Goal: Task Accomplishment & Management: Manage account settings

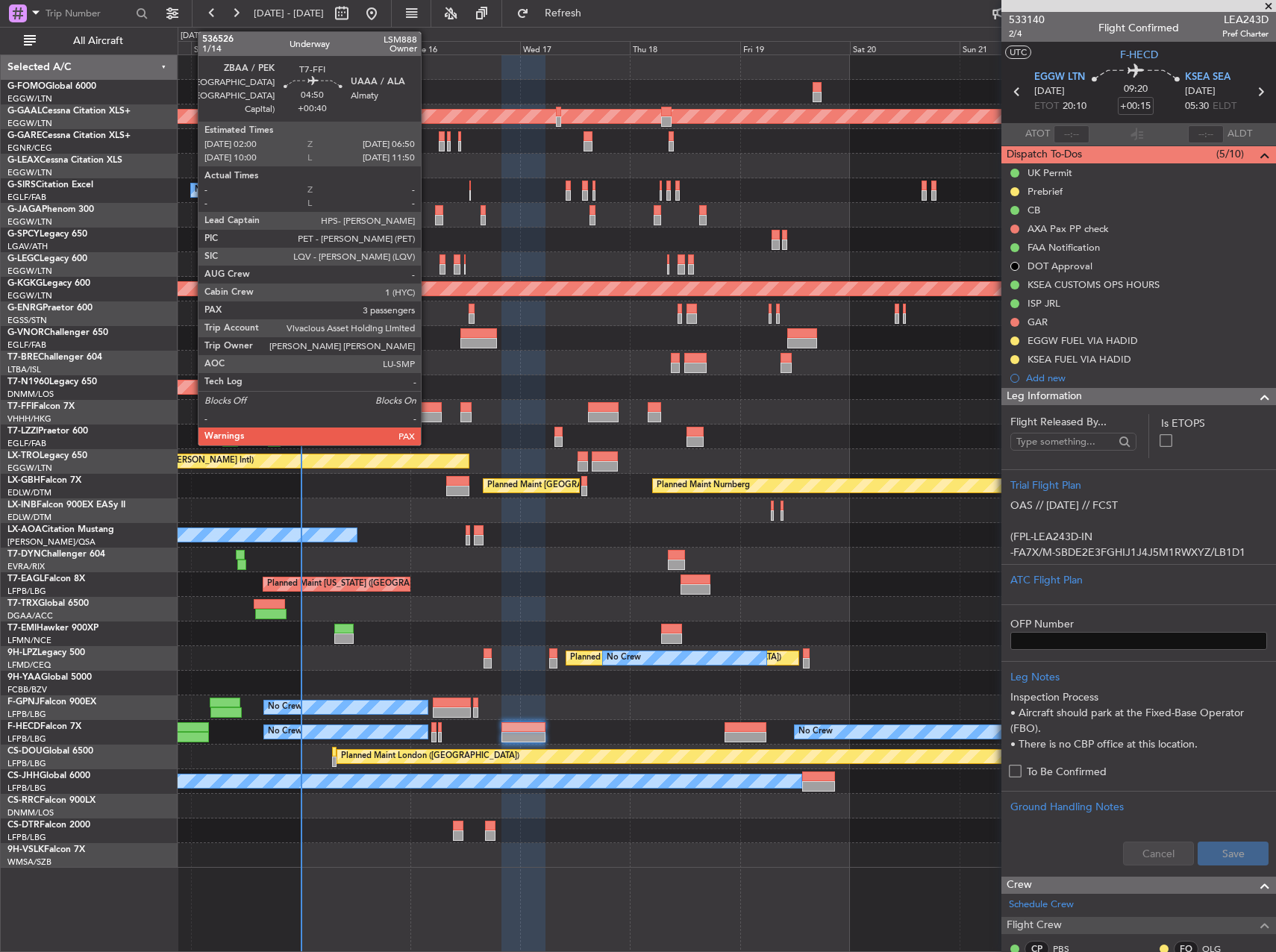
click at [428, 417] on div at bounding box center [430, 417] width 23 height 11
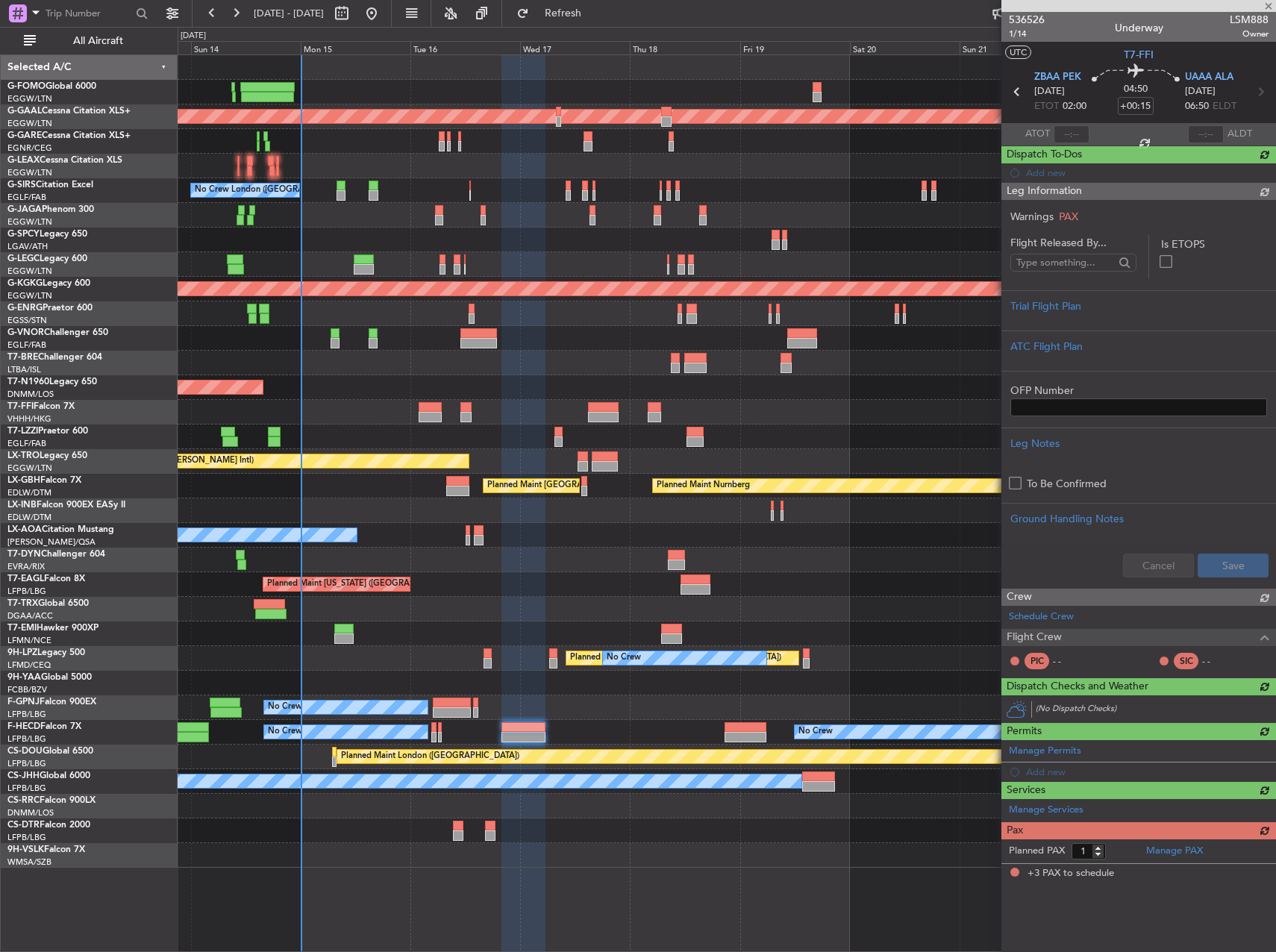
type input "+00:40"
type input "3"
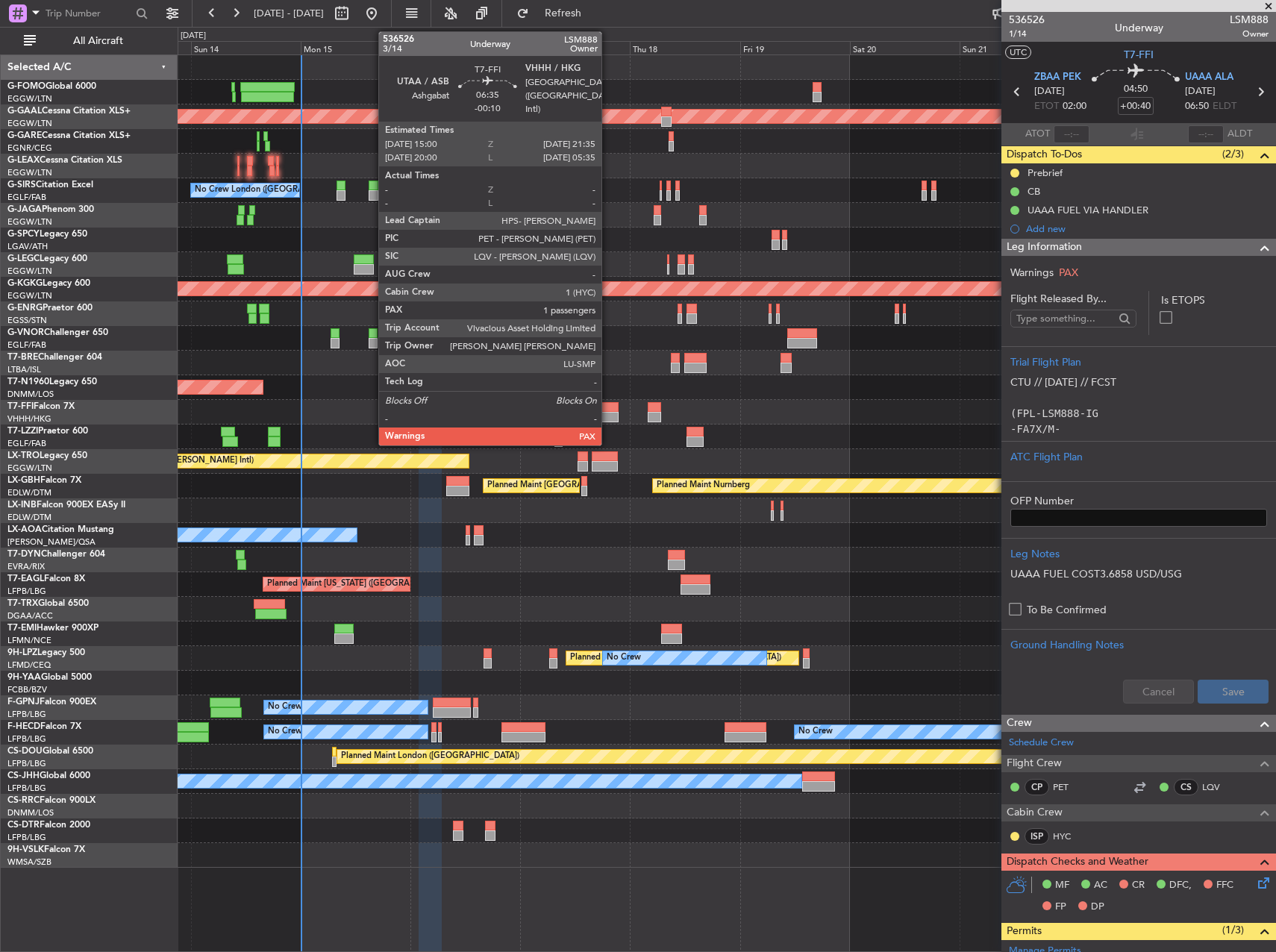
click at [608, 407] on div at bounding box center [603, 407] width 31 height 11
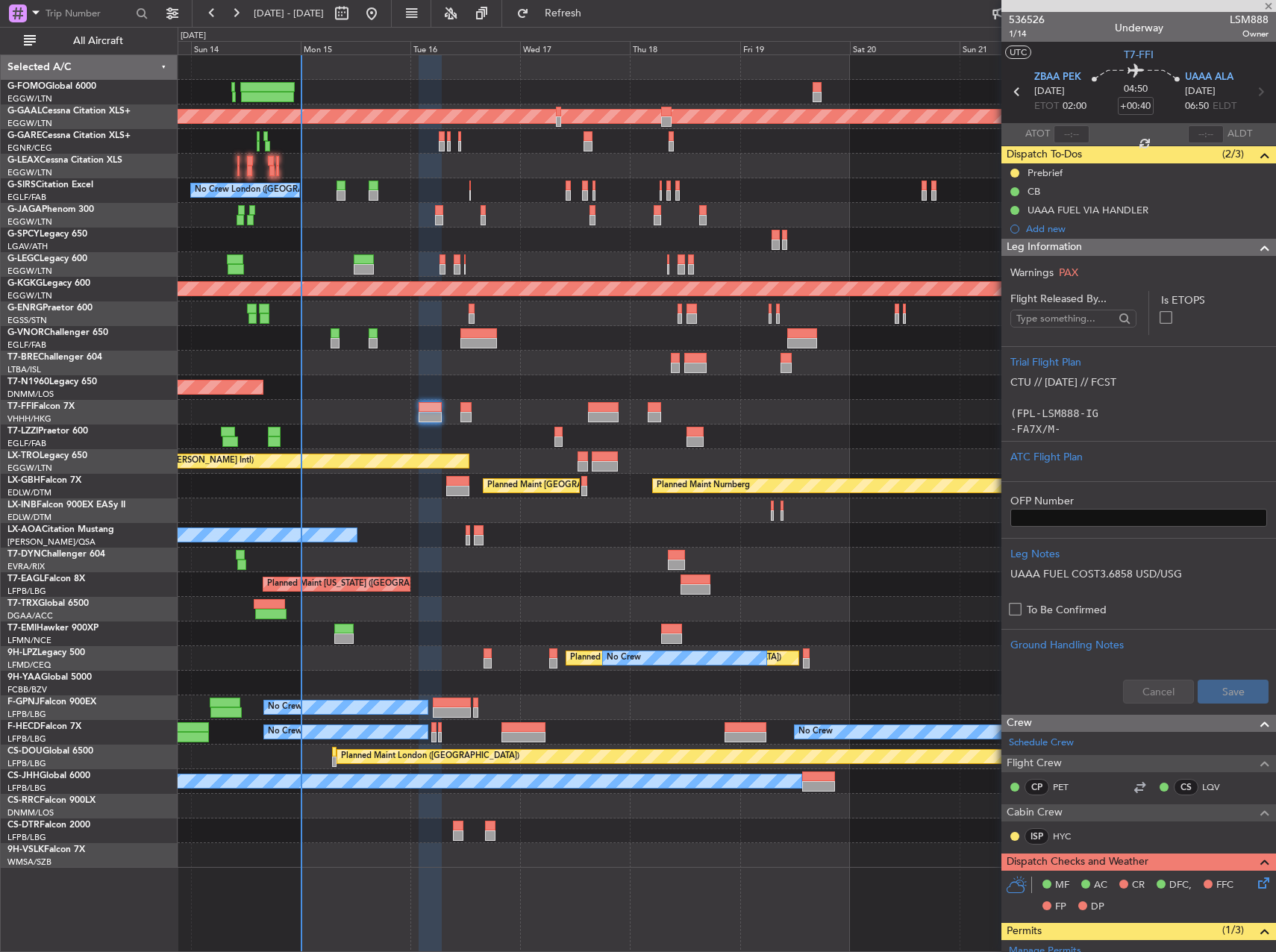
type input "-00:10"
type input "1"
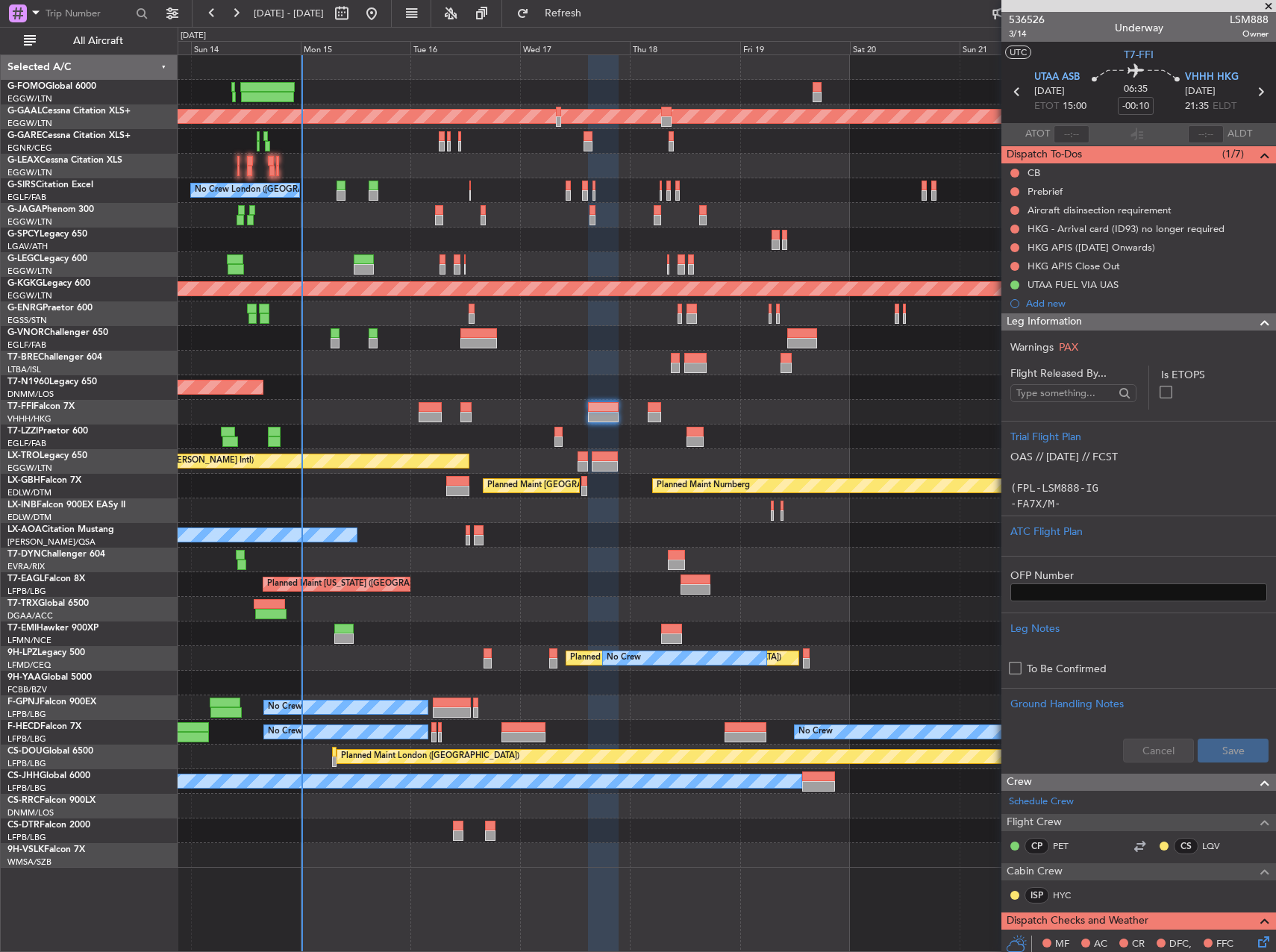
click at [576, 549] on div at bounding box center [726, 560] width 1098 height 25
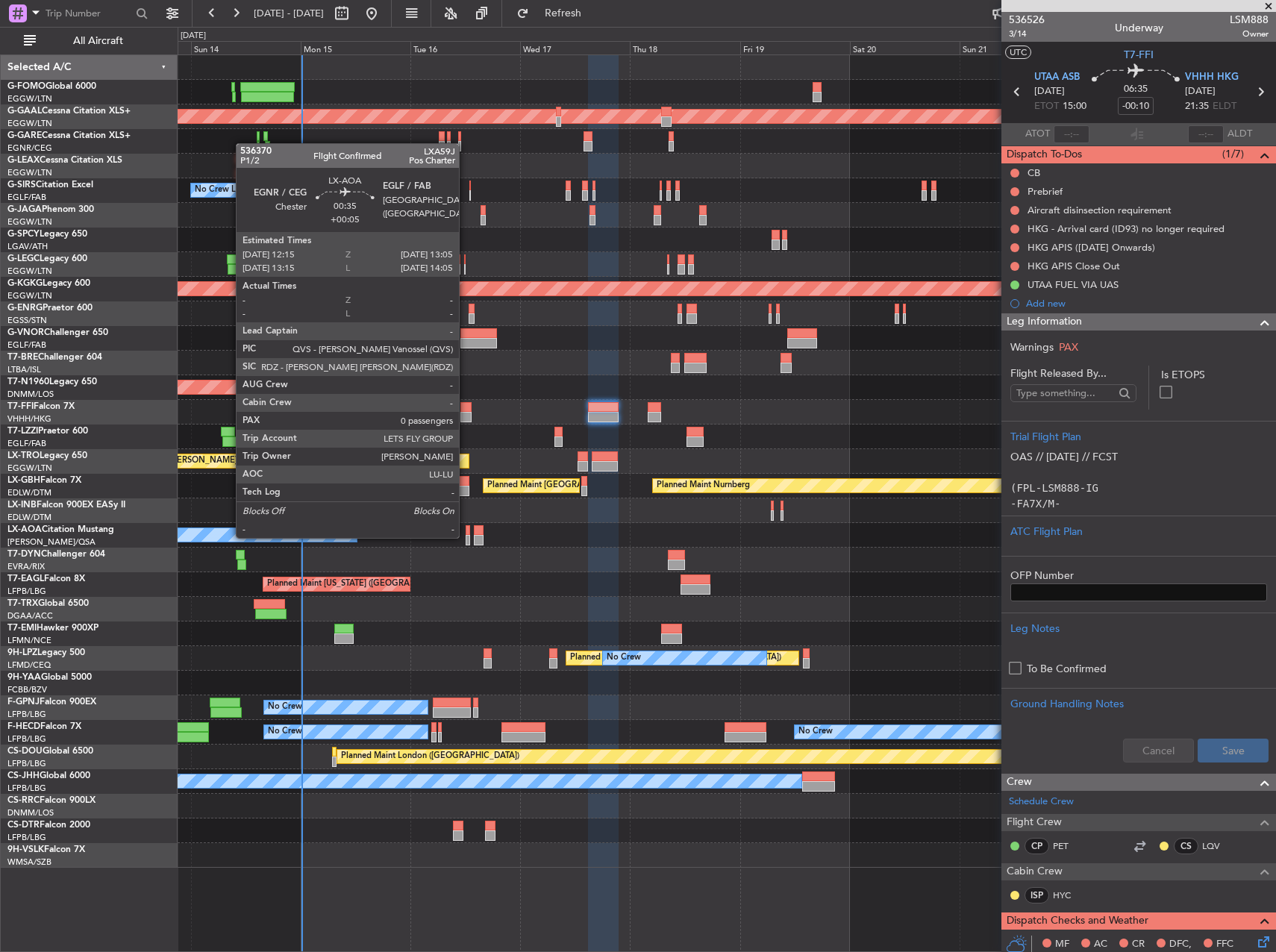
click at [465, 536] on div at bounding box center [467, 539] width 4 height 11
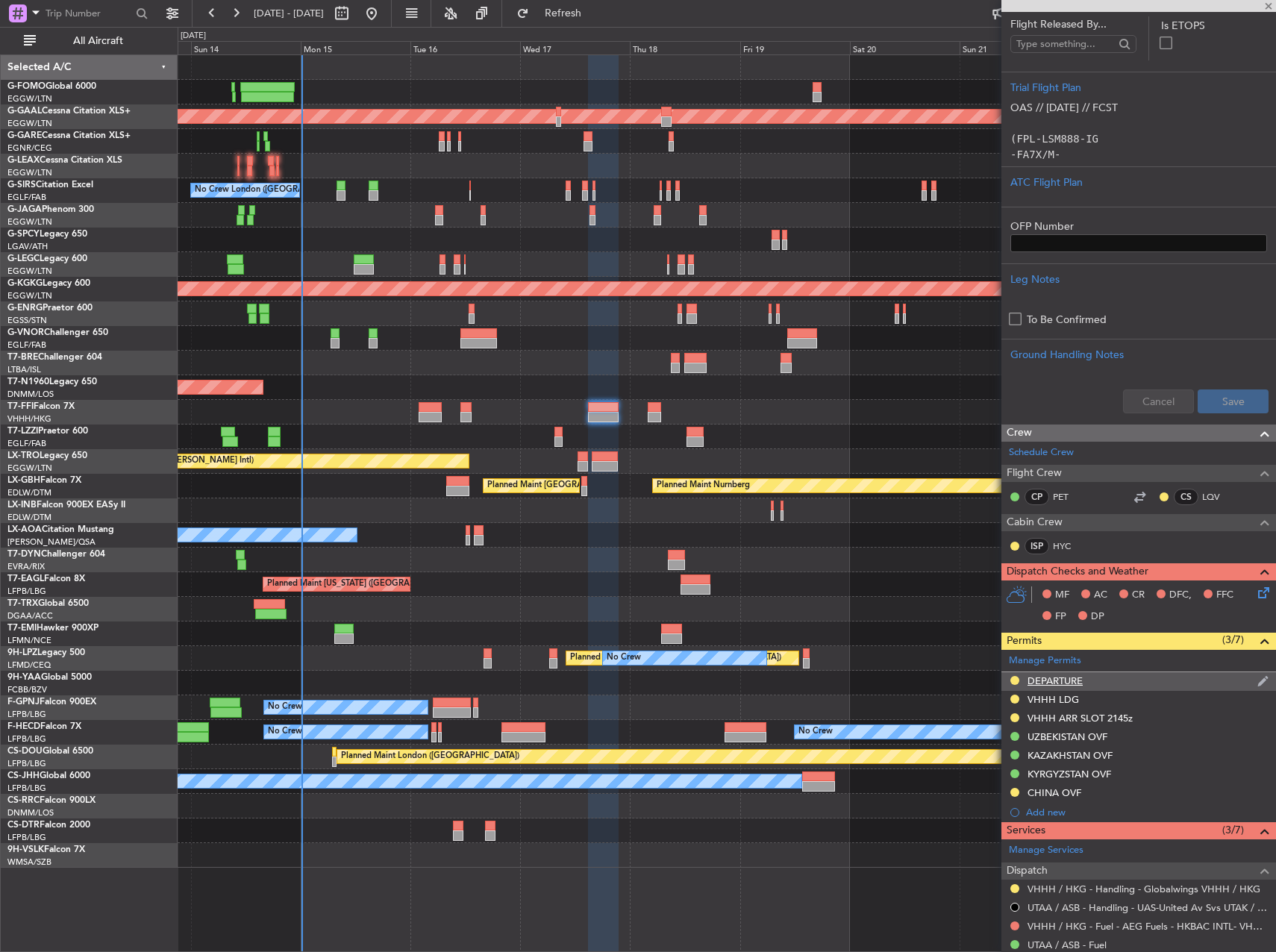
scroll to position [373, 0]
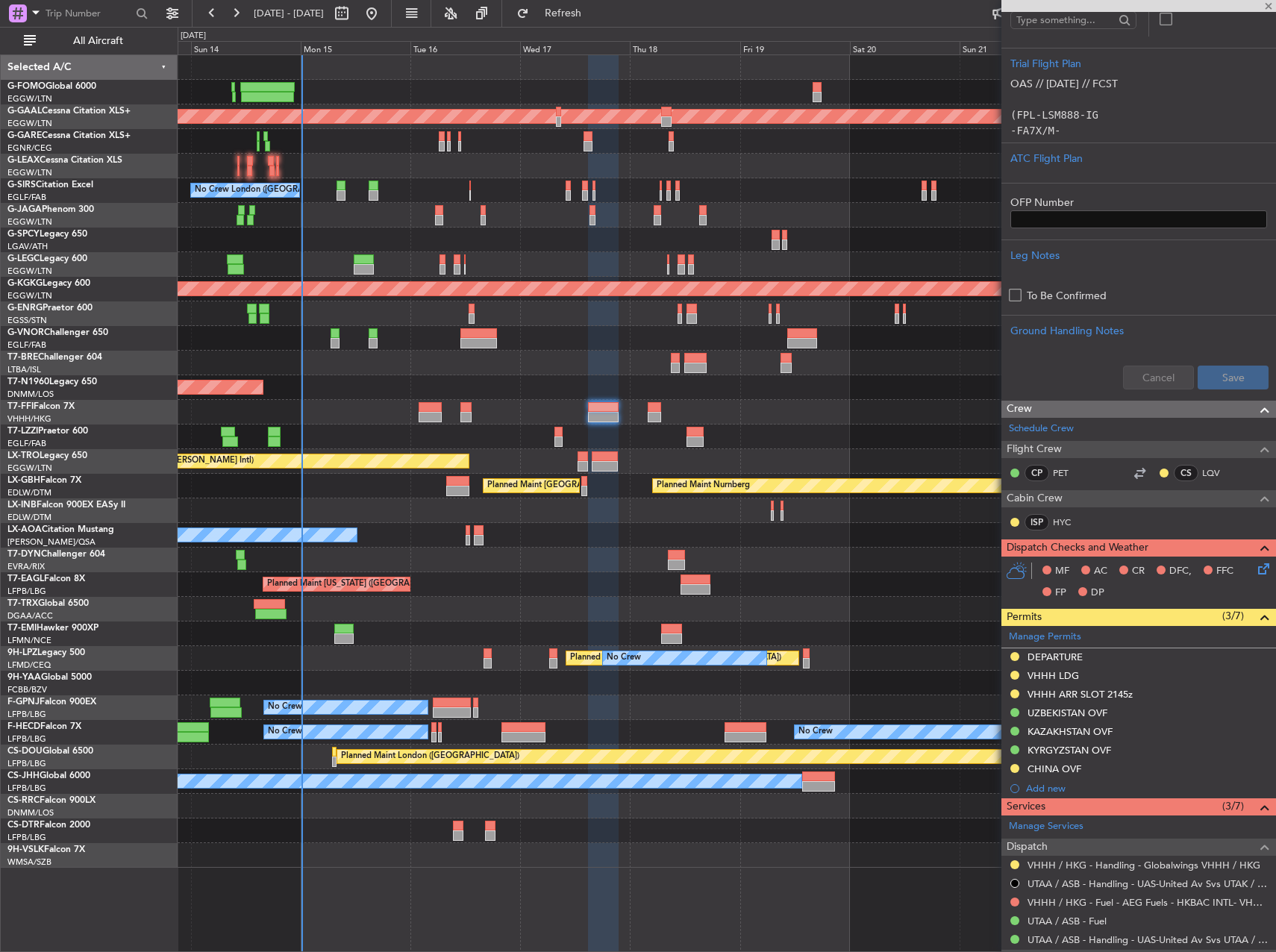
type input "+00:05"
type input "0"
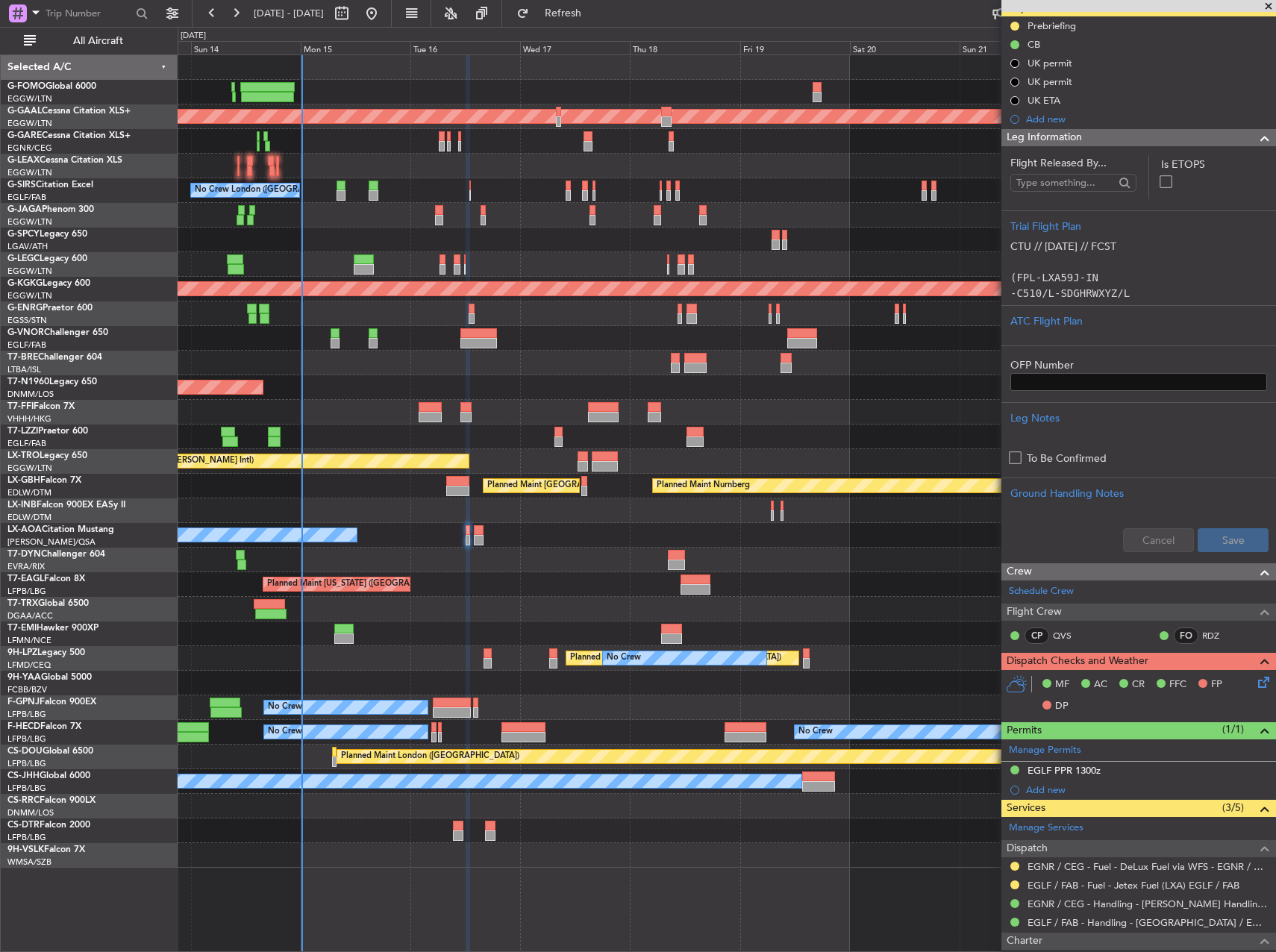
scroll to position [242, 0]
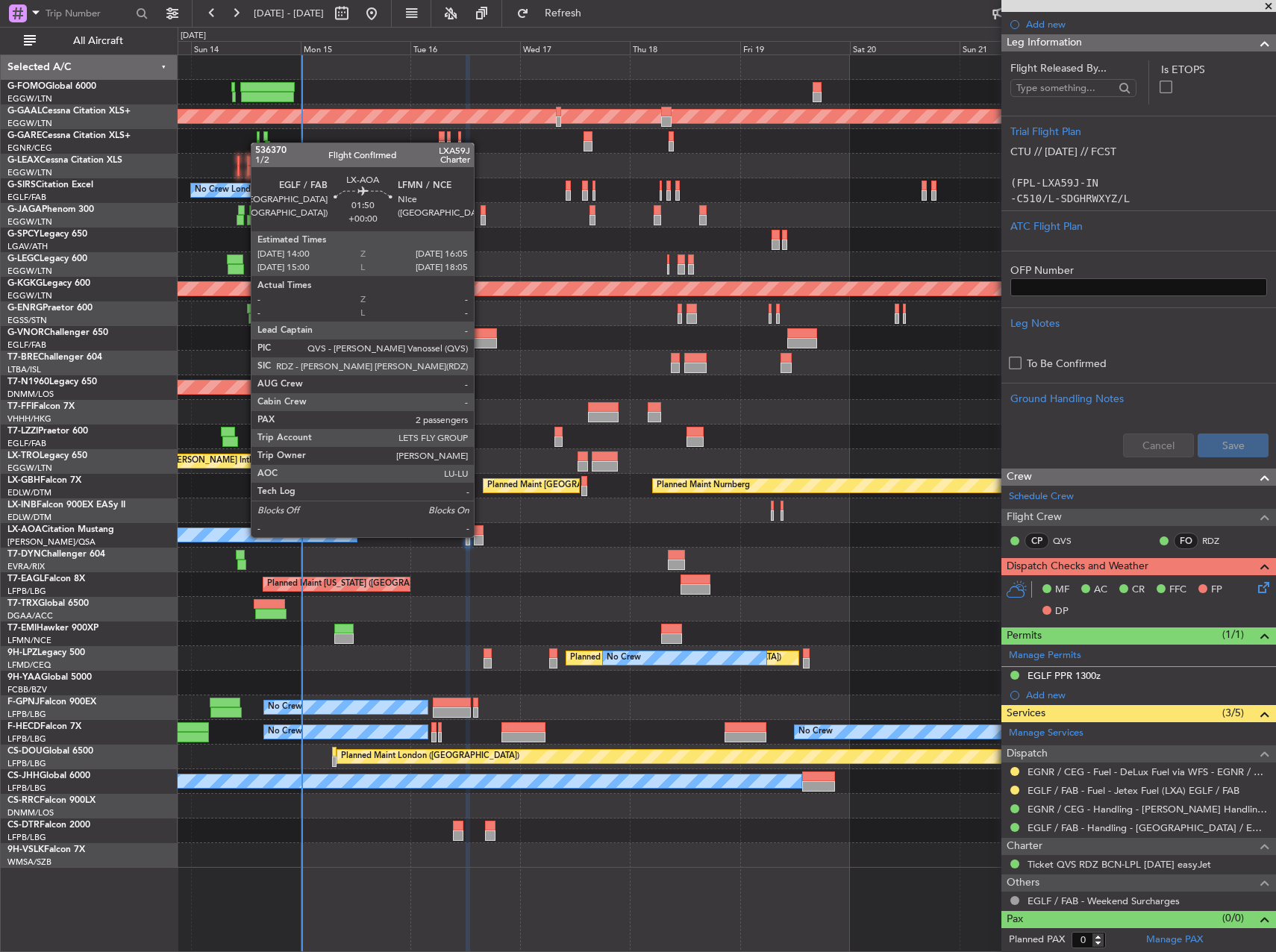
click at [480, 535] on div at bounding box center [479, 539] width 10 height 11
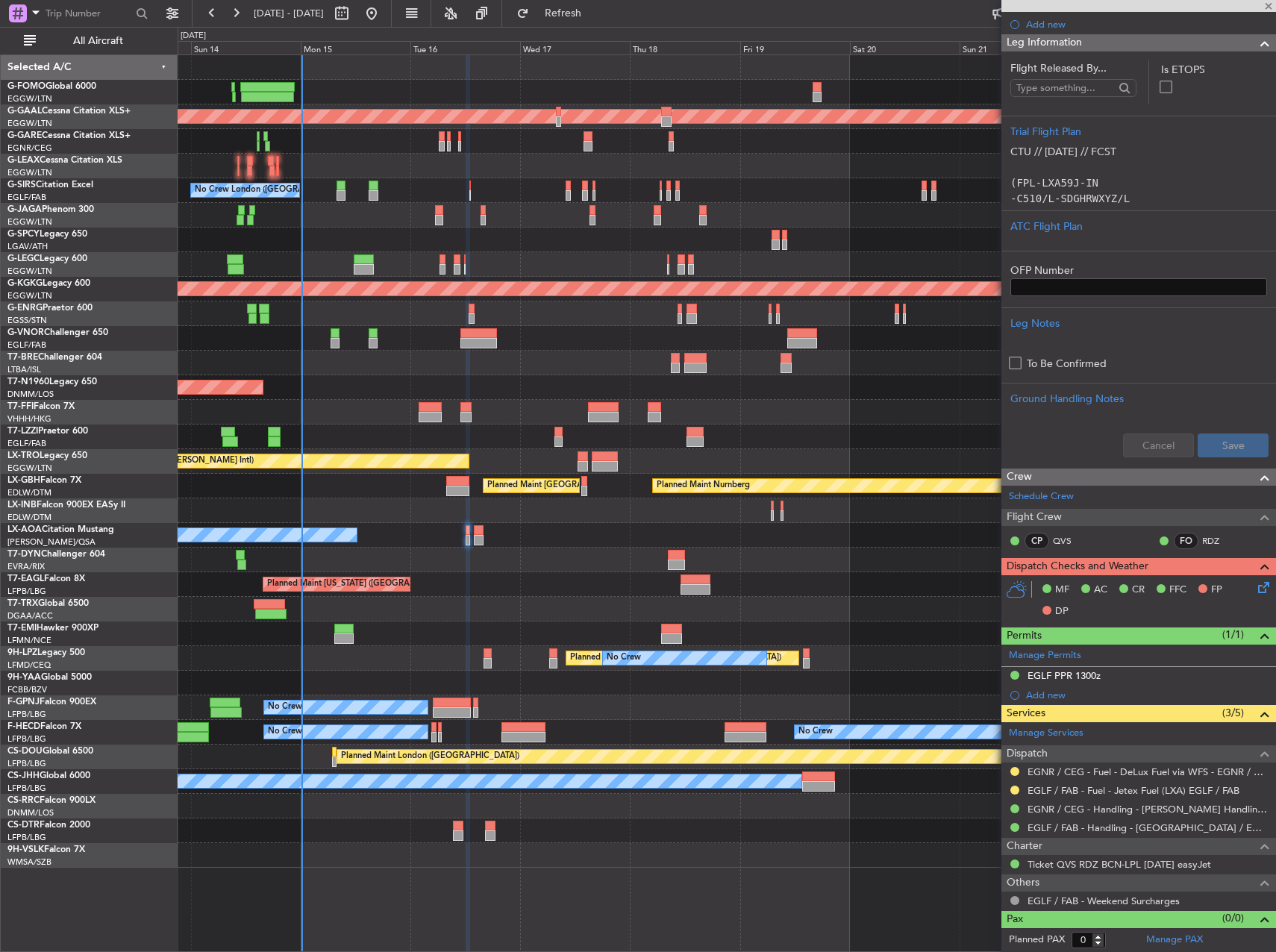
type input "2"
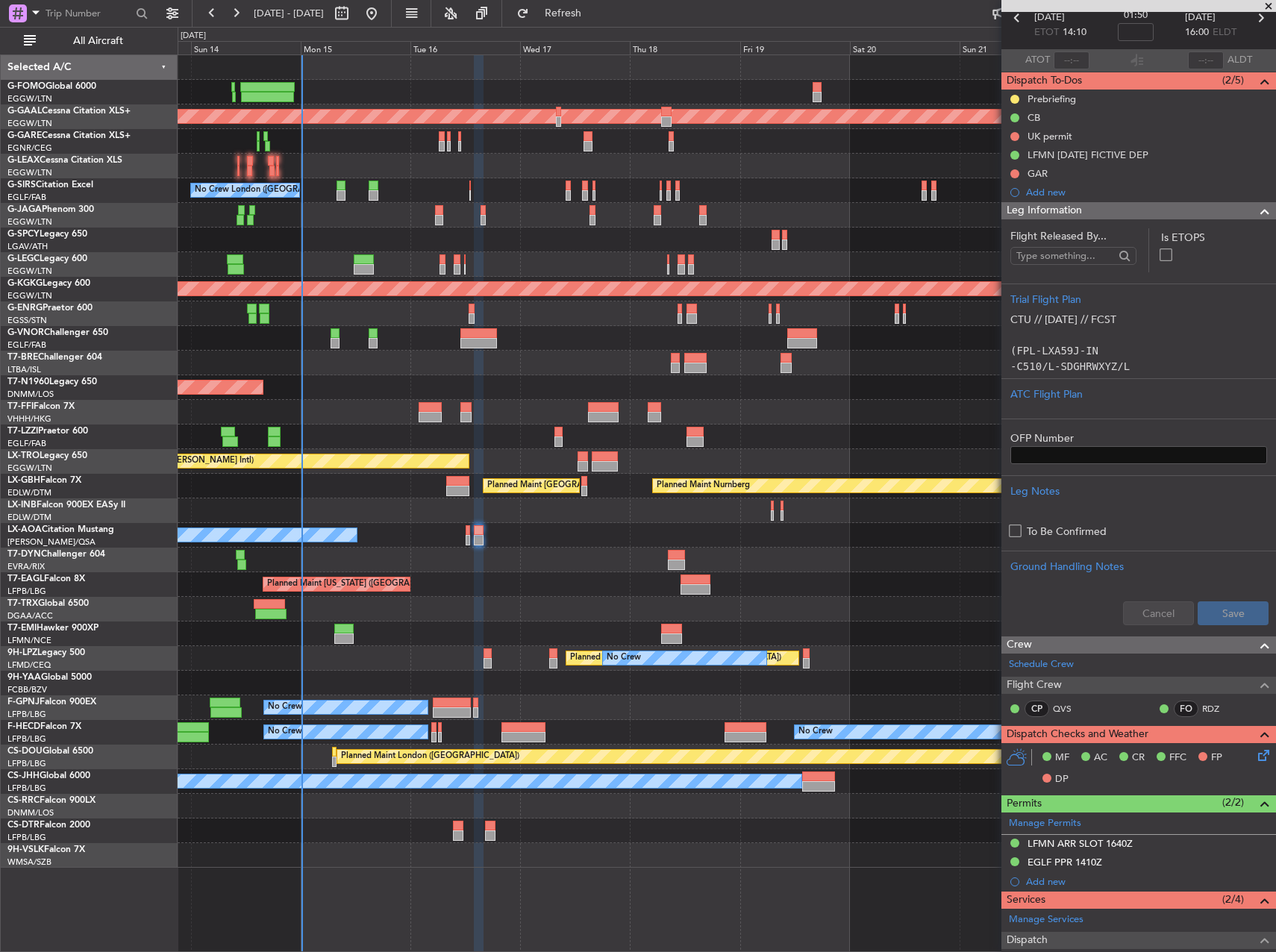
scroll to position [364, 0]
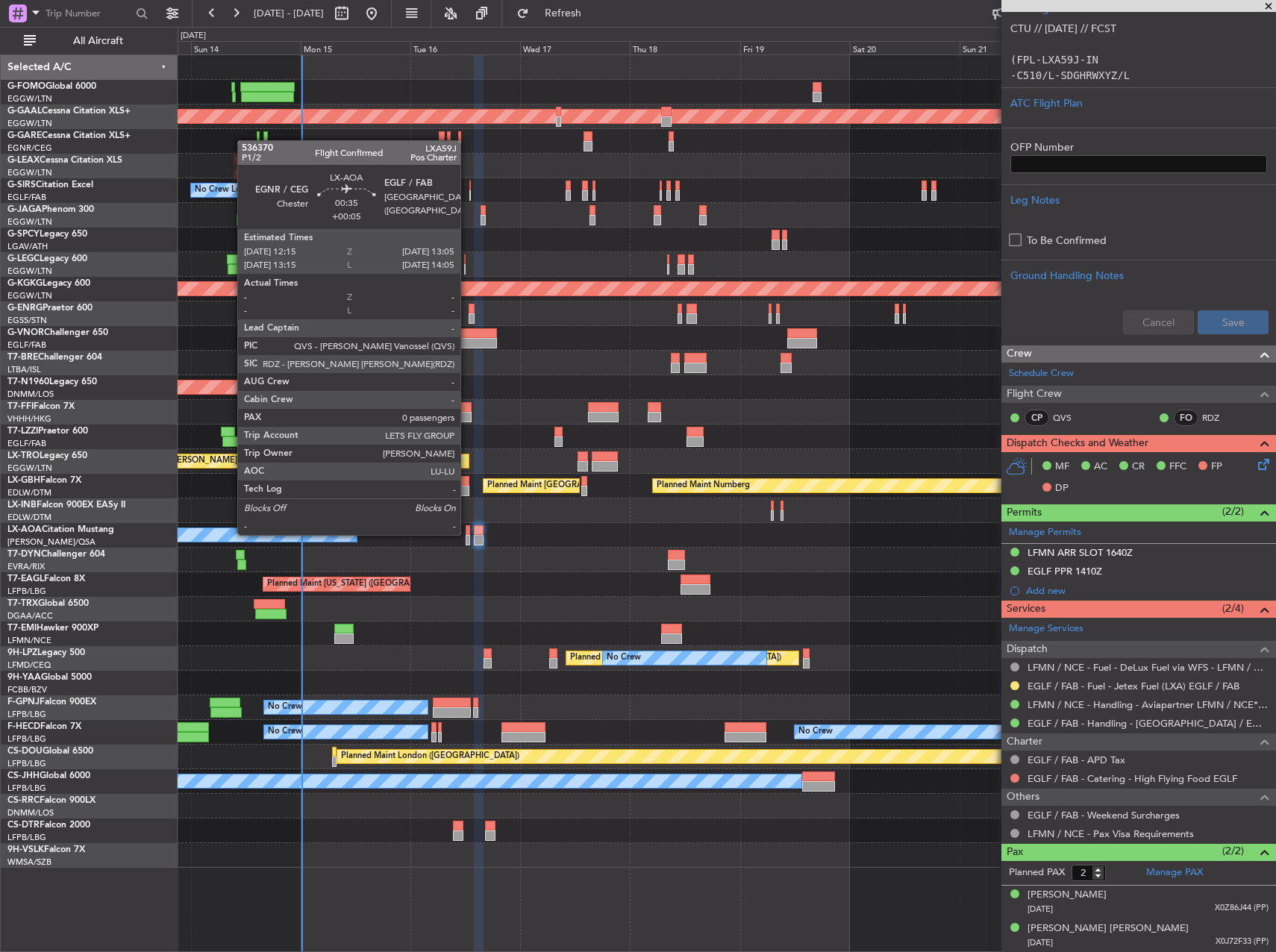
click at [467, 534] on div at bounding box center [467, 530] width 4 height 11
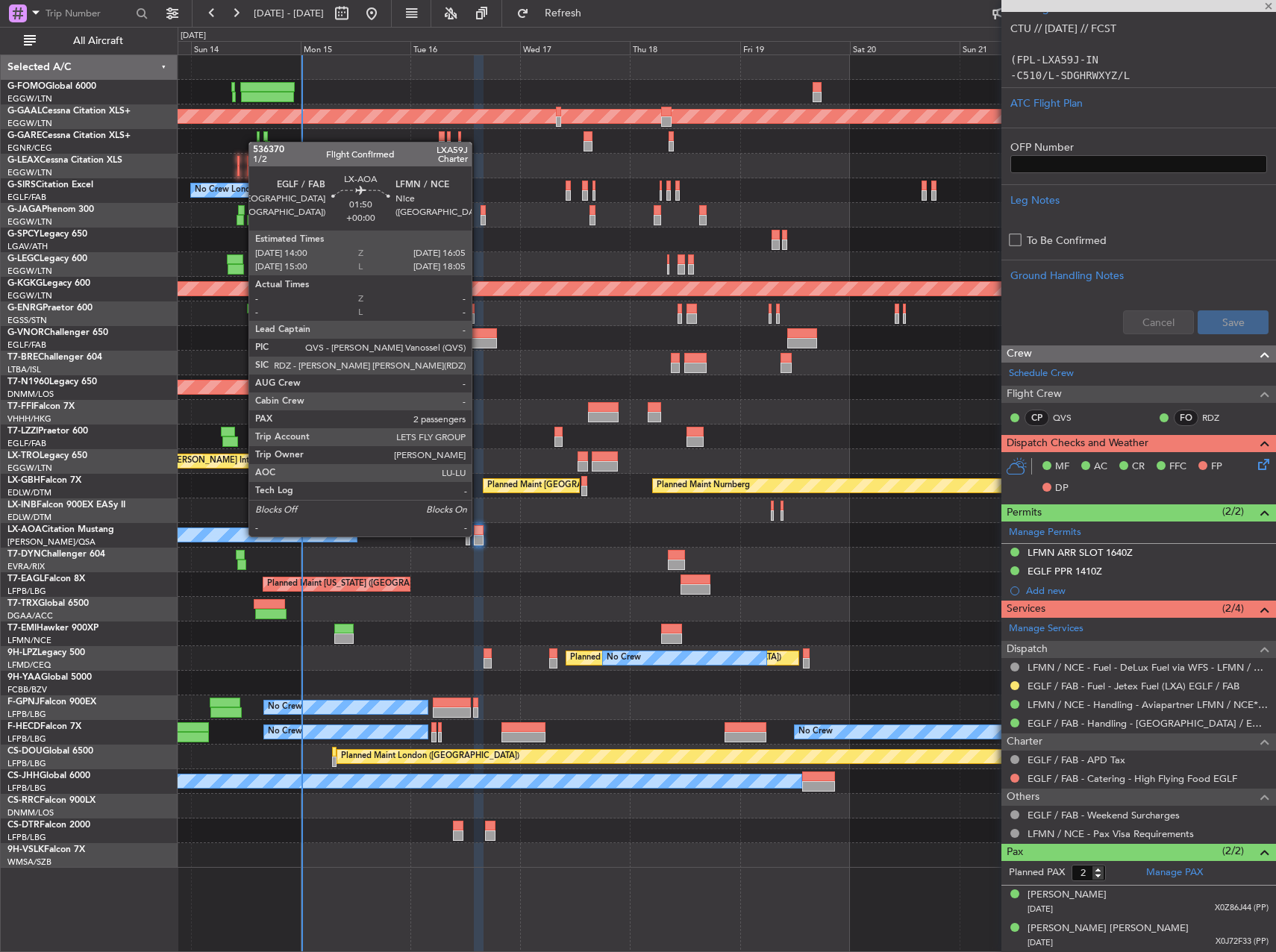
type input "+00:05"
type input "0"
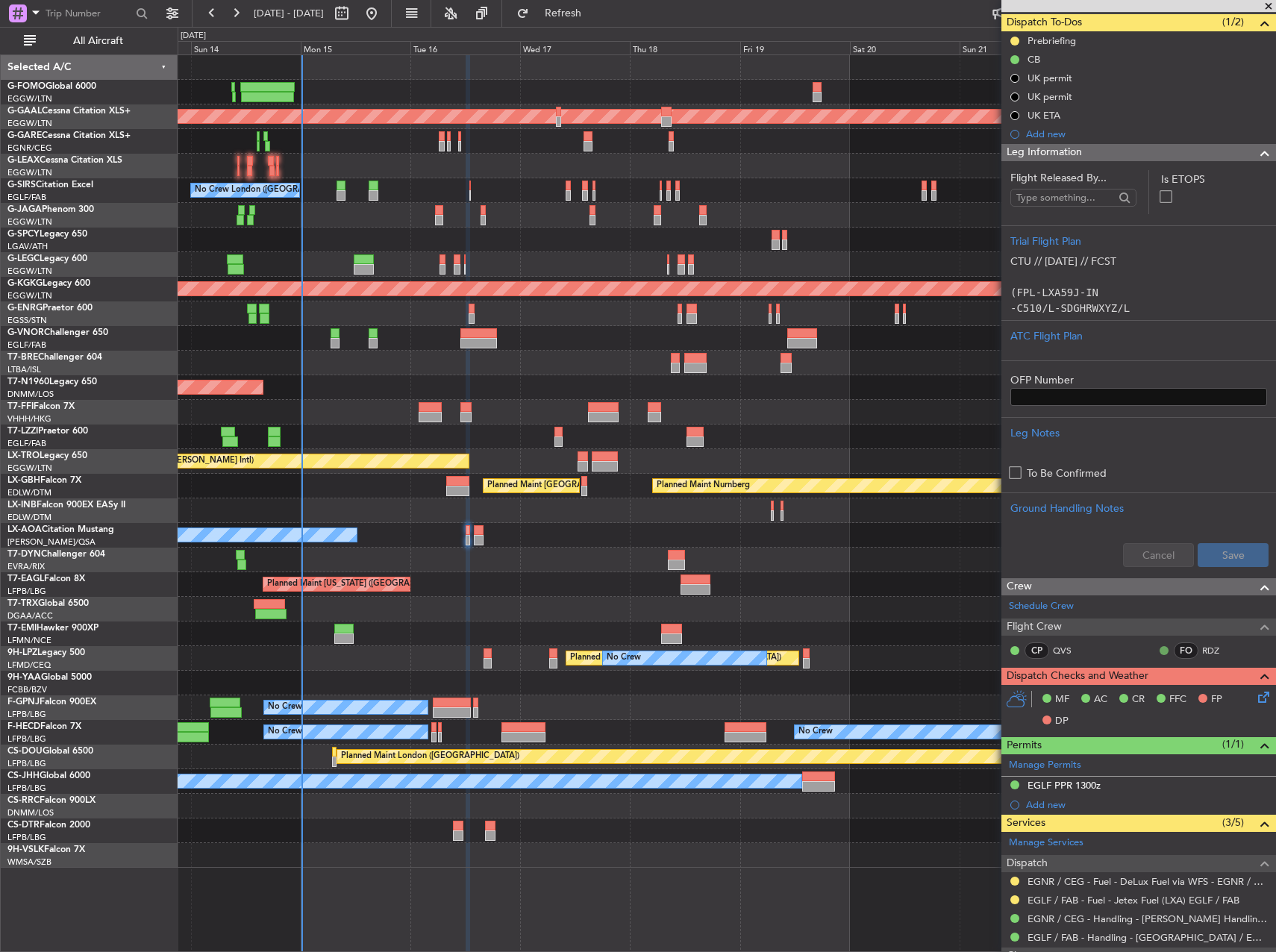
scroll to position [242, 0]
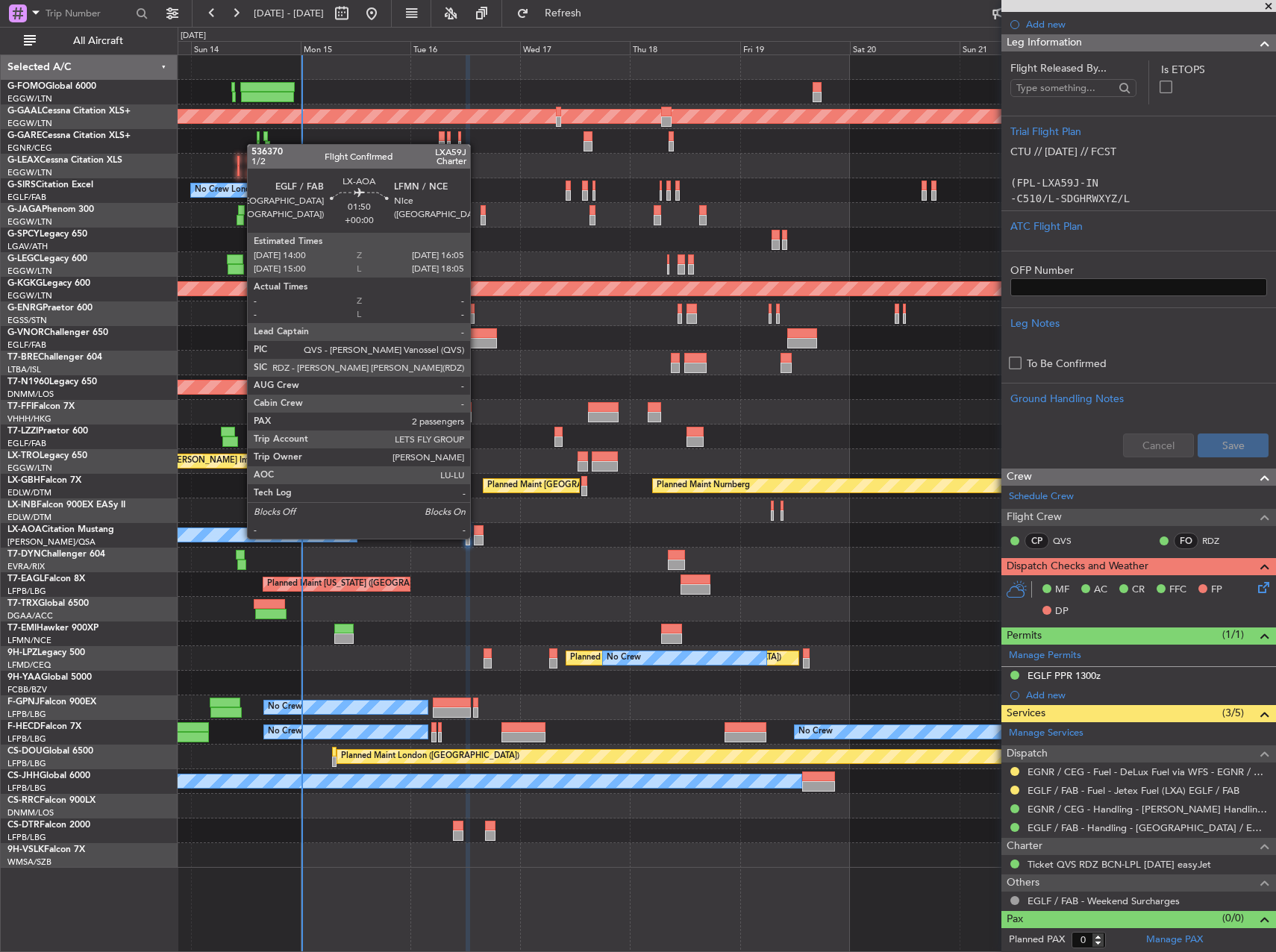
click at [477, 537] on div at bounding box center [479, 539] width 10 height 11
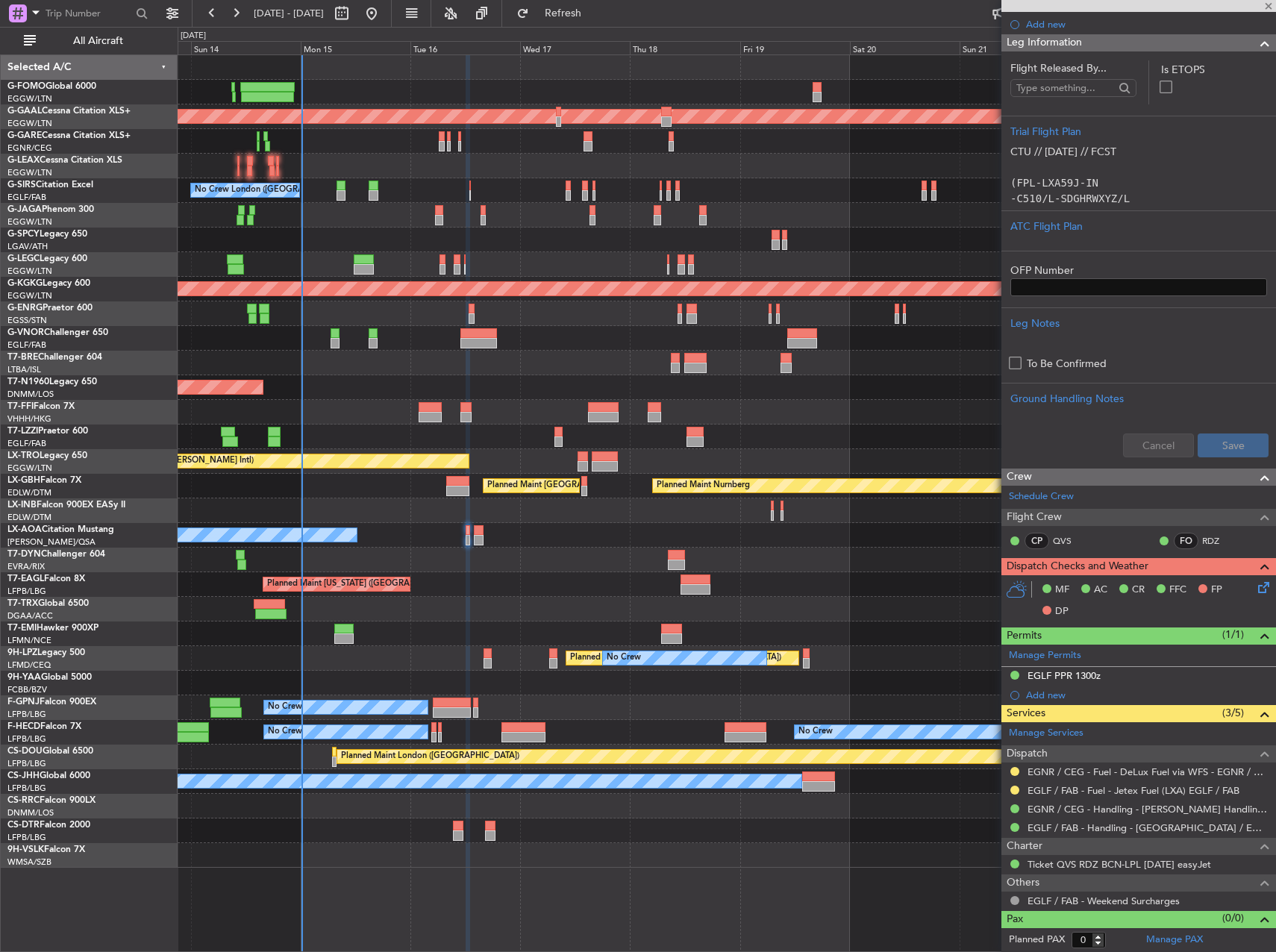
type input "2"
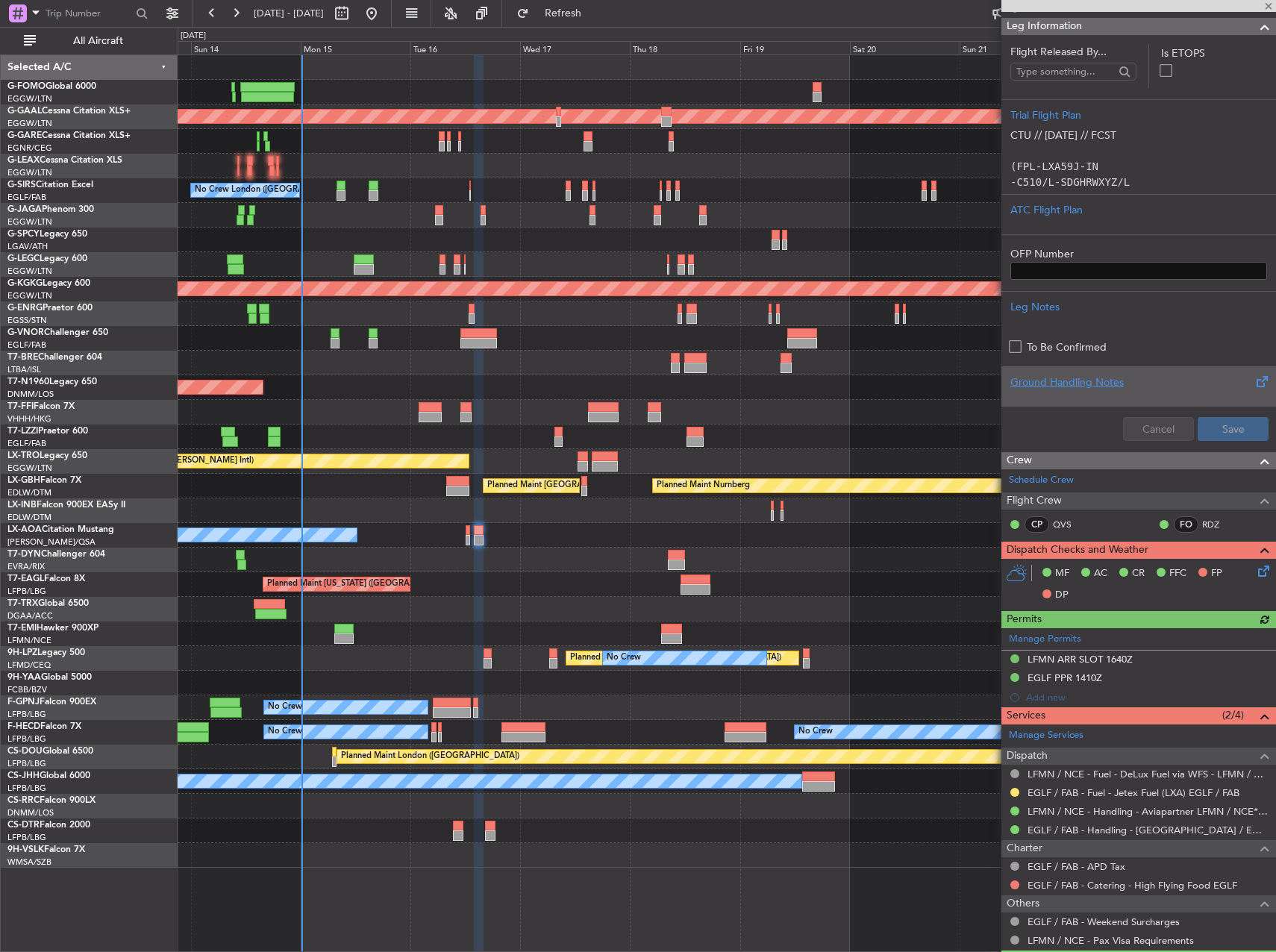
scroll to position [364, 0]
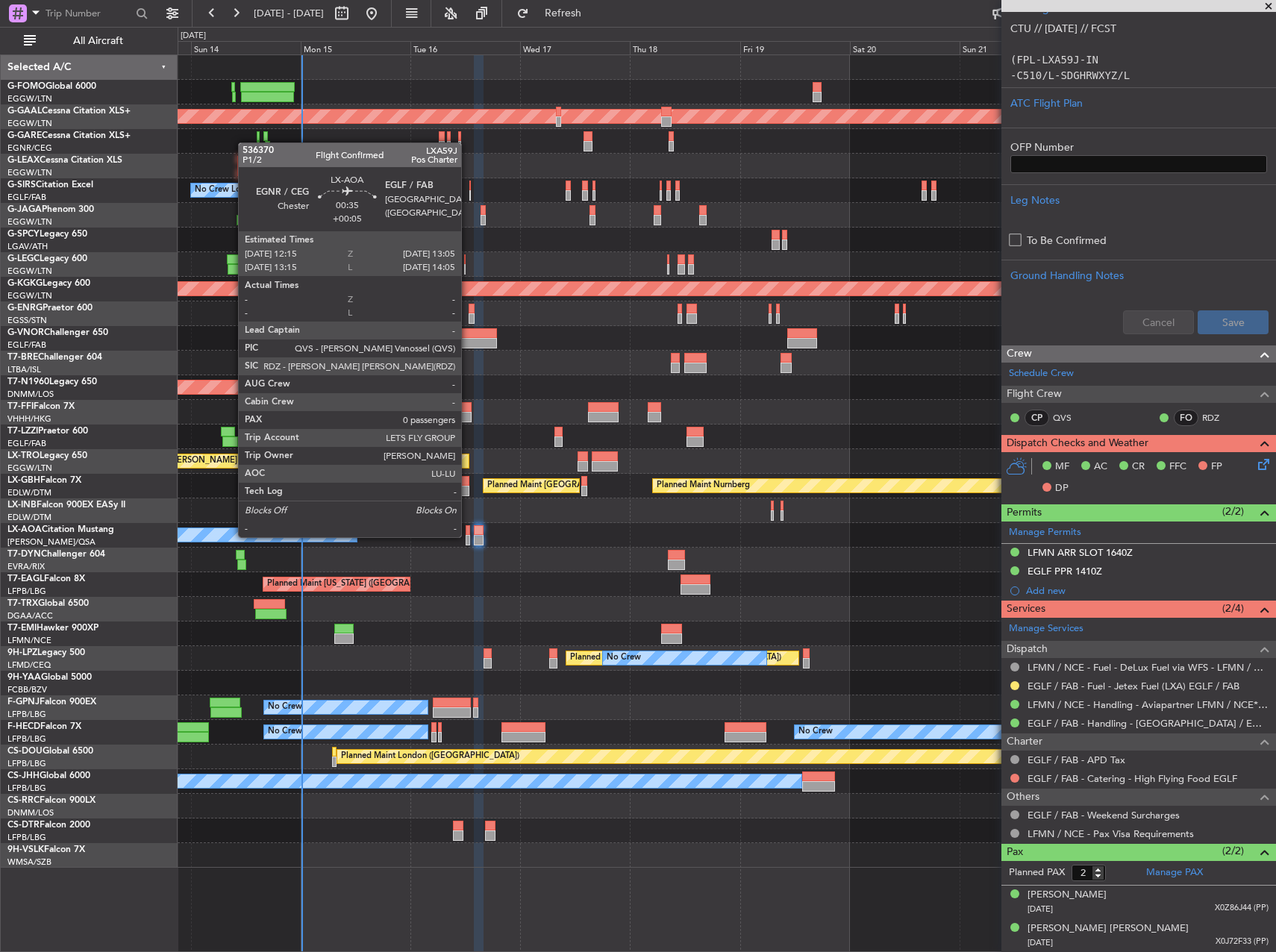
click at [468, 535] on div at bounding box center [467, 539] width 4 height 11
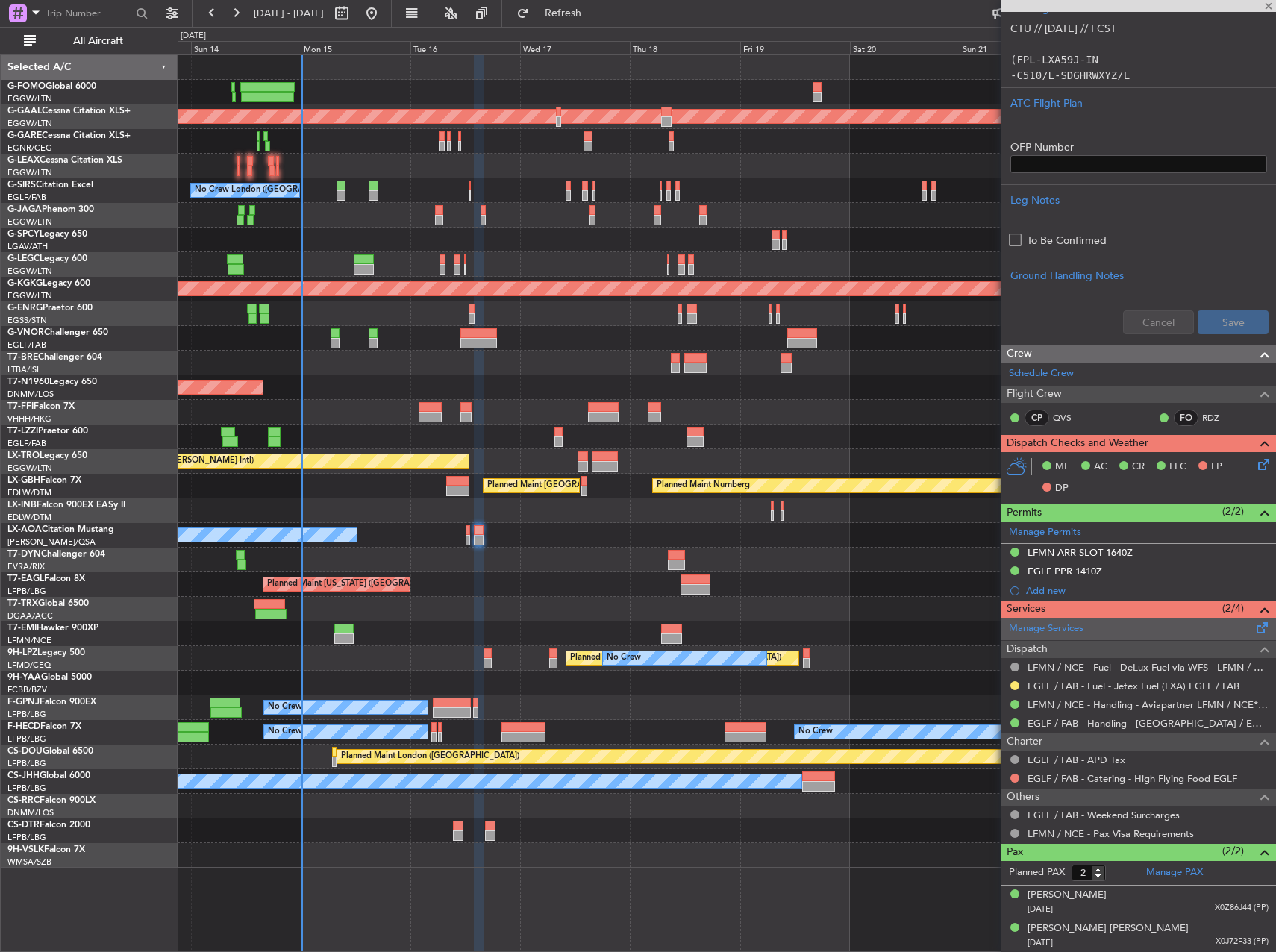
type input "+00:05"
type input "0"
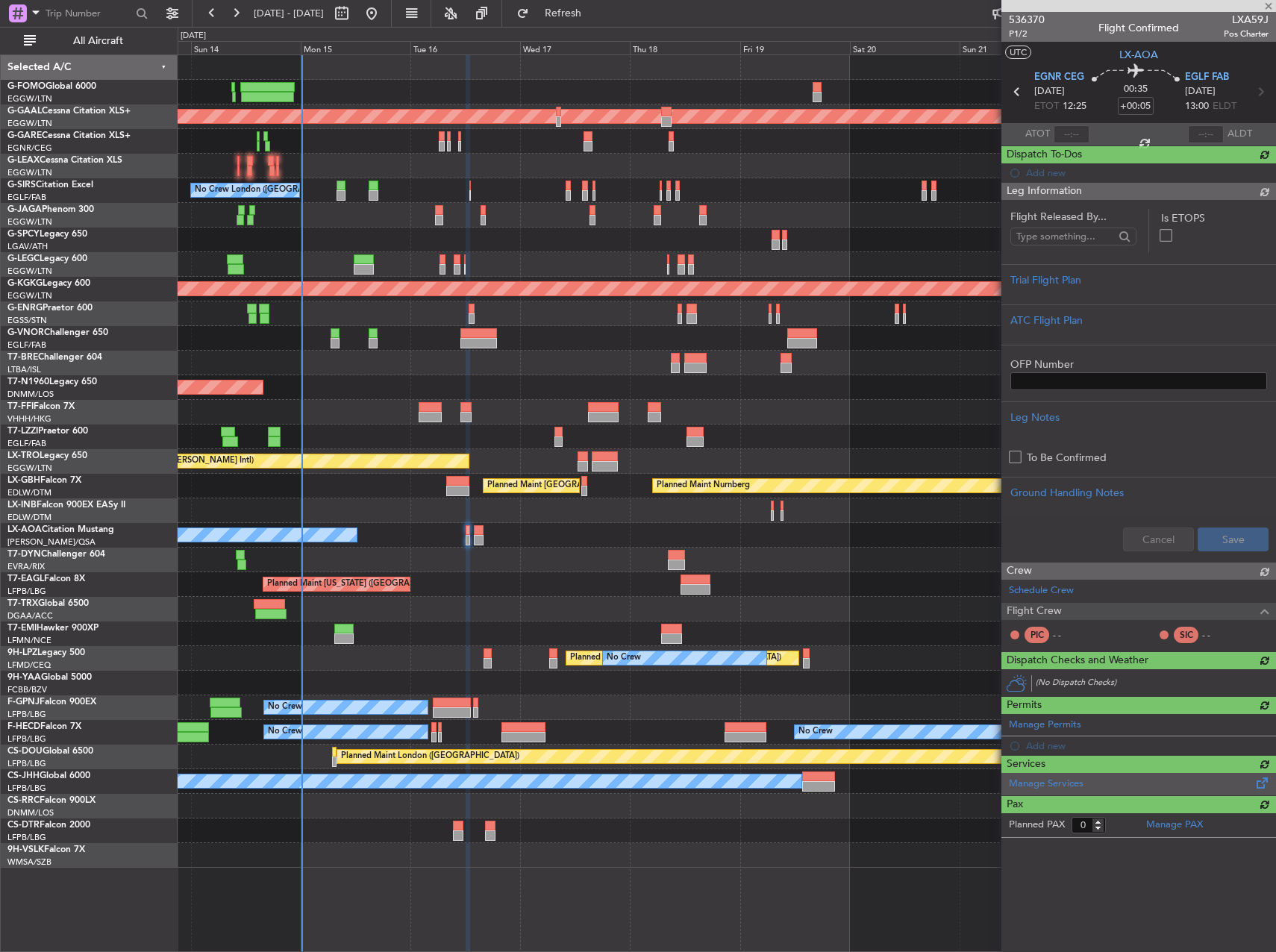
scroll to position [0, 0]
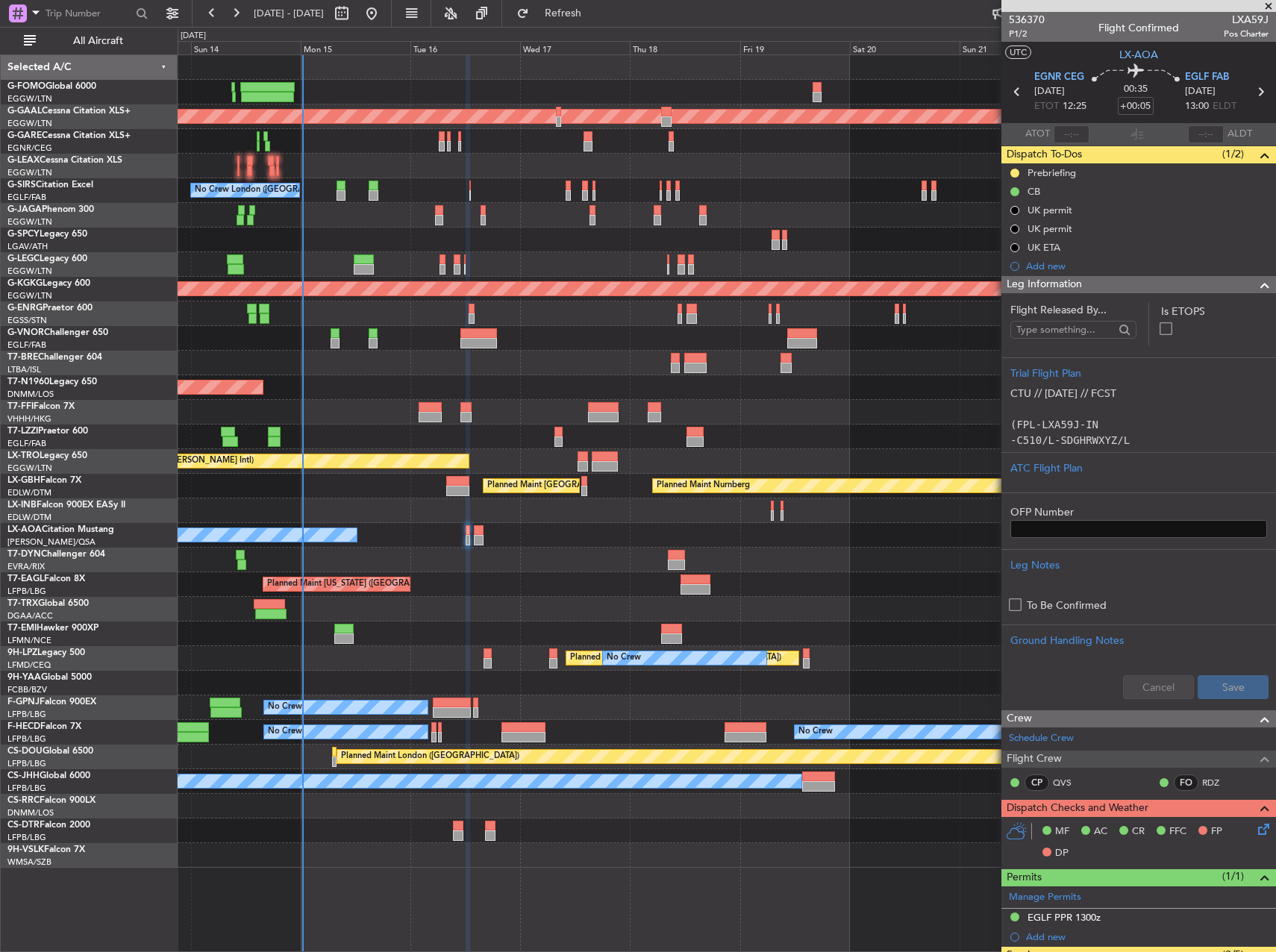
click at [594, 529] on div "No Crew Chester" at bounding box center [726, 535] width 1098 height 25
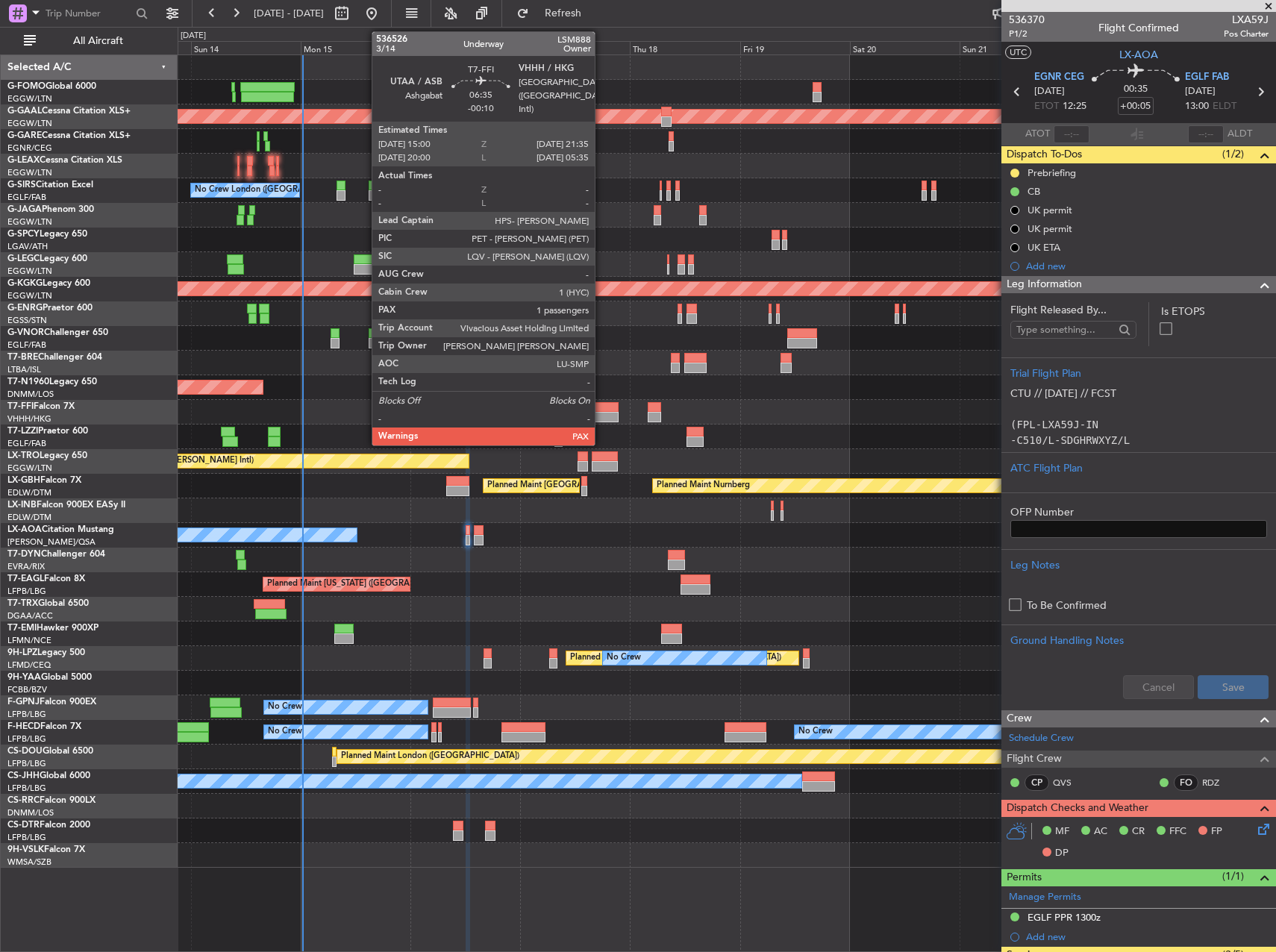
click at [601, 414] on div at bounding box center [603, 417] width 31 height 11
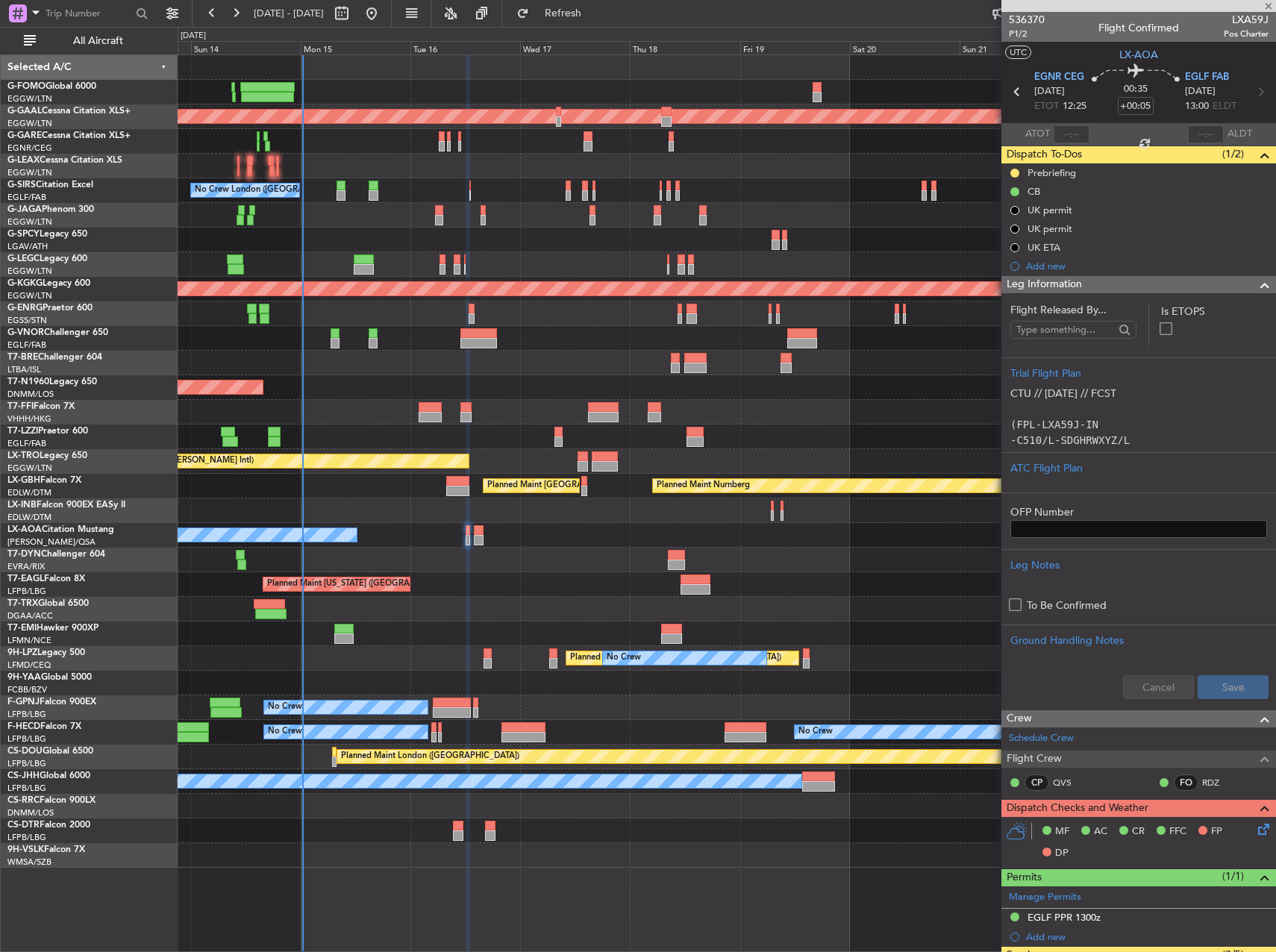
type input "-00:10"
type input "1"
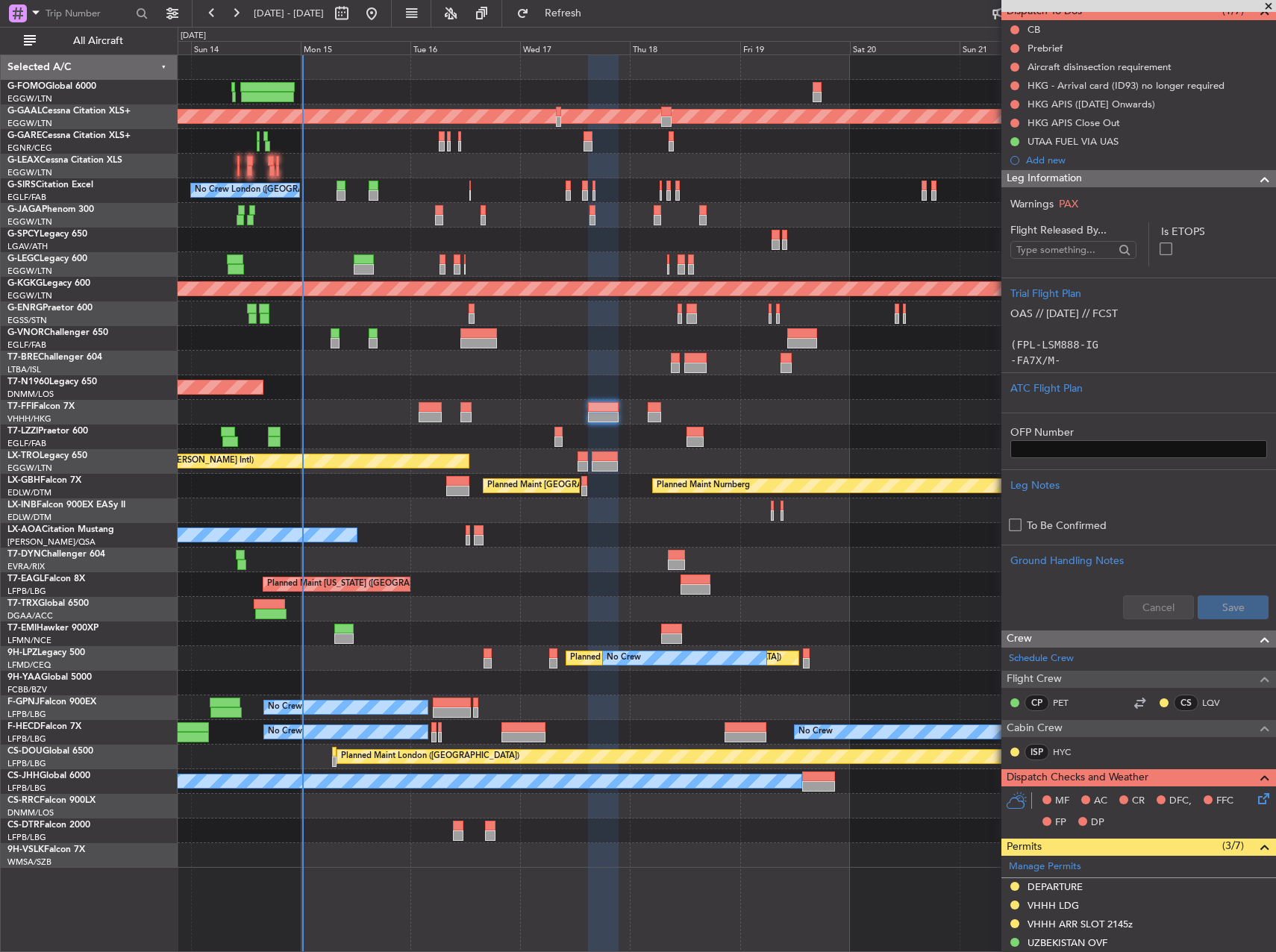
scroll to position [149, 0]
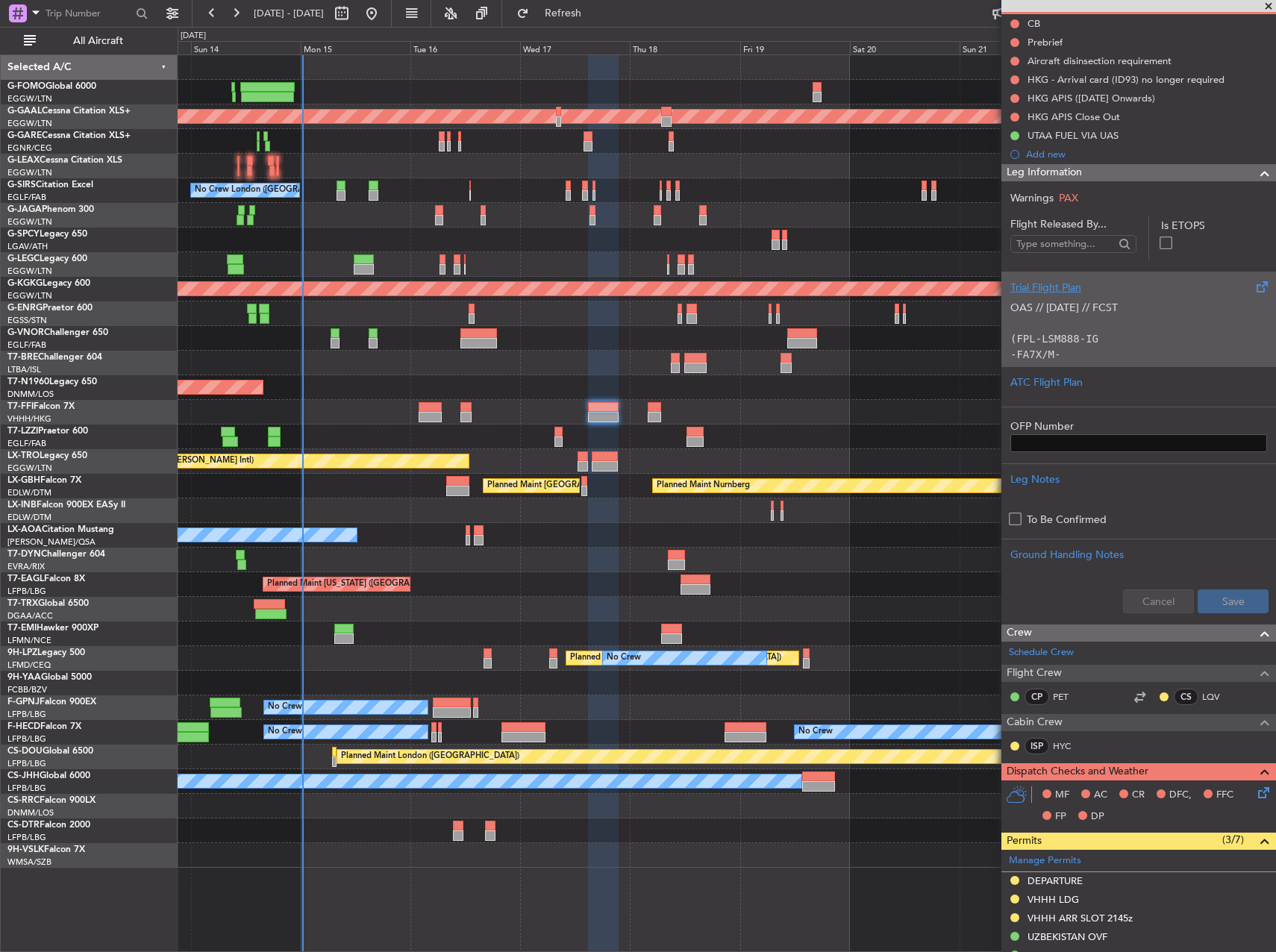
click at [1104, 339] on div "OAS // [DATE] // FCST (FPL-LSM888-IG -FA7X/M-SBDE1E2E3FGHIJ3J4J7M3P2RWXYZ/LB1D1…" at bounding box center [1138, 327] width 257 height 63
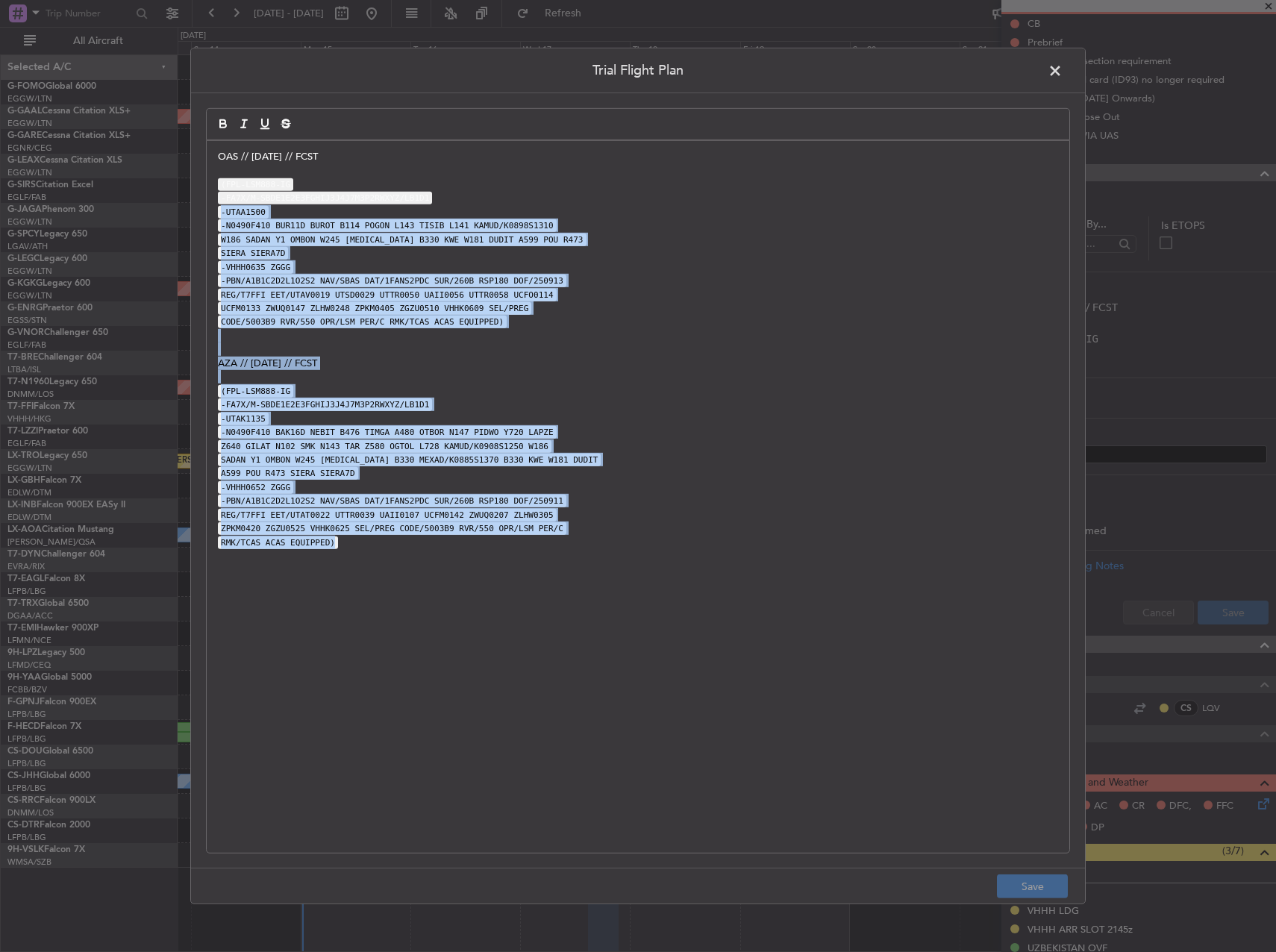
drag, startPoint x: 715, startPoint y: 204, endPoint x: 898, endPoint y: 619, distance: 453.6
click at [898, 619] on div "OAS // [DATE] // FCST (FPL-LSM888-IG -FA7X/M-SBDE1E2E3FGHIJ3J4J7M3P2RWXYZ/LB1D1…" at bounding box center [638, 496] width 862 height 711
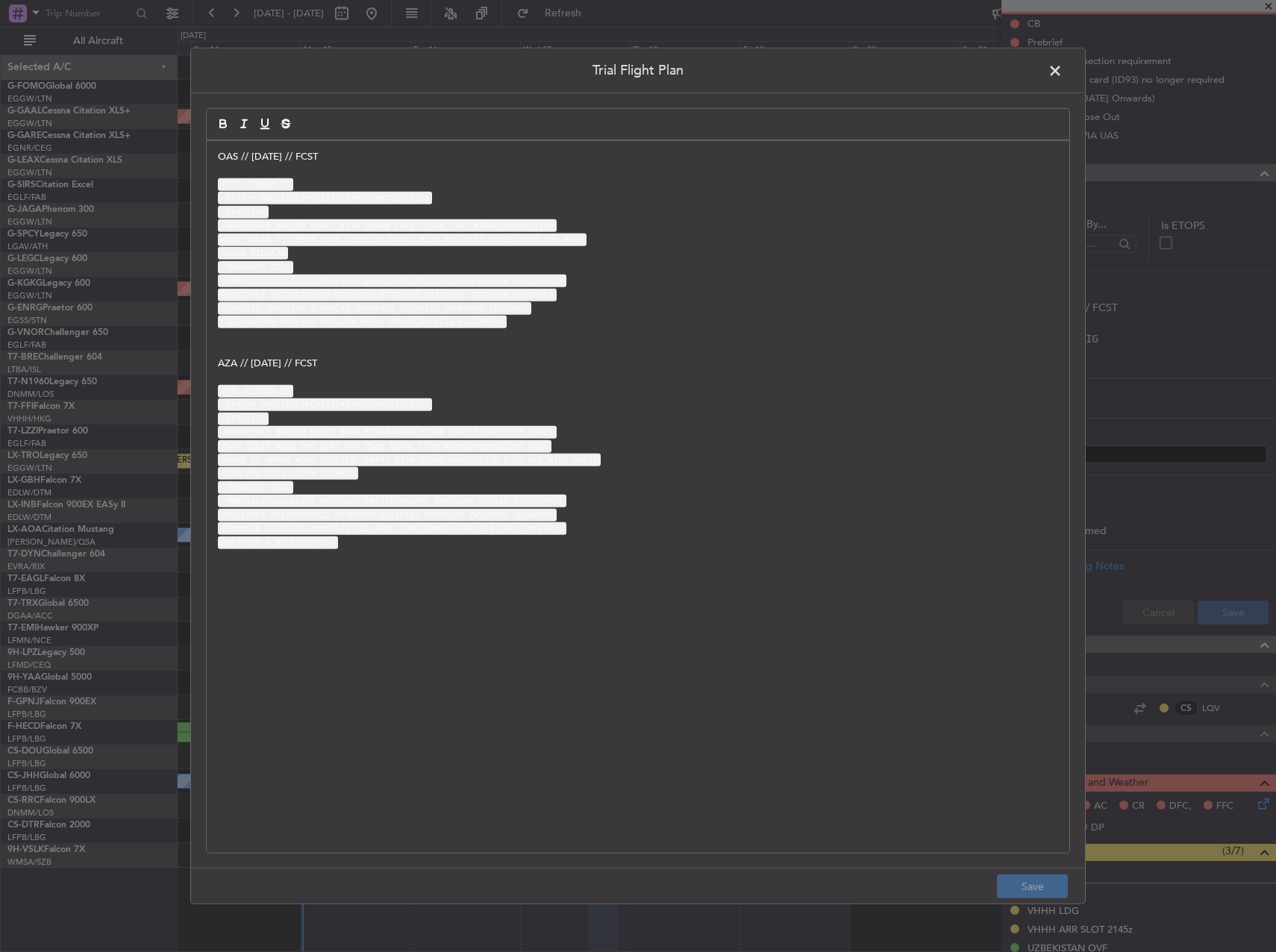
click at [1062, 70] on span at bounding box center [1062, 75] width 0 height 30
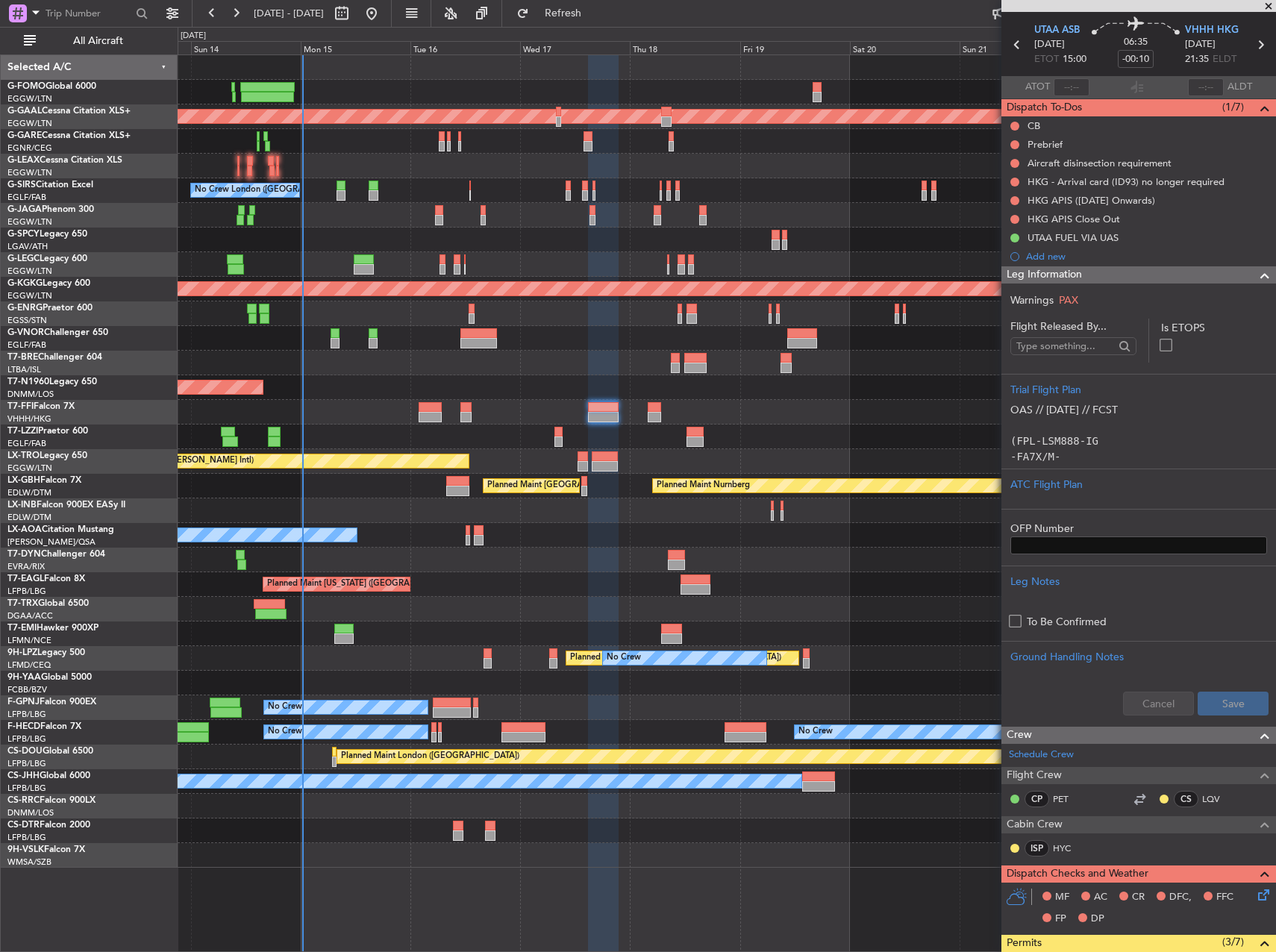
scroll to position [0, 0]
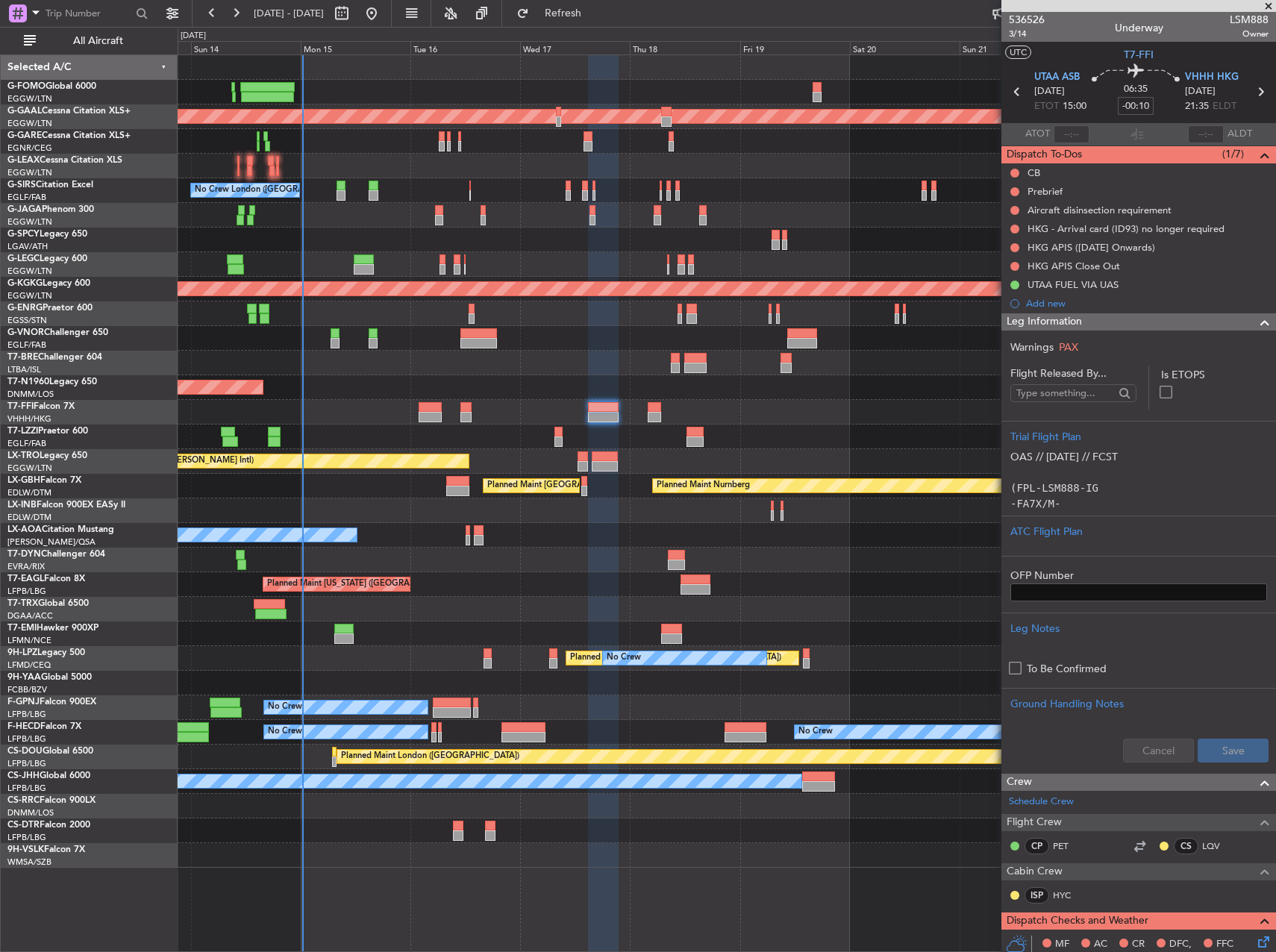
click at [1138, 108] on input "-00:10" at bounding box center [1135, 105] width 36 height 18
click at [866, 165] on div at bounding box center [726, 166] width 1098 height 25
type input "+00:05"
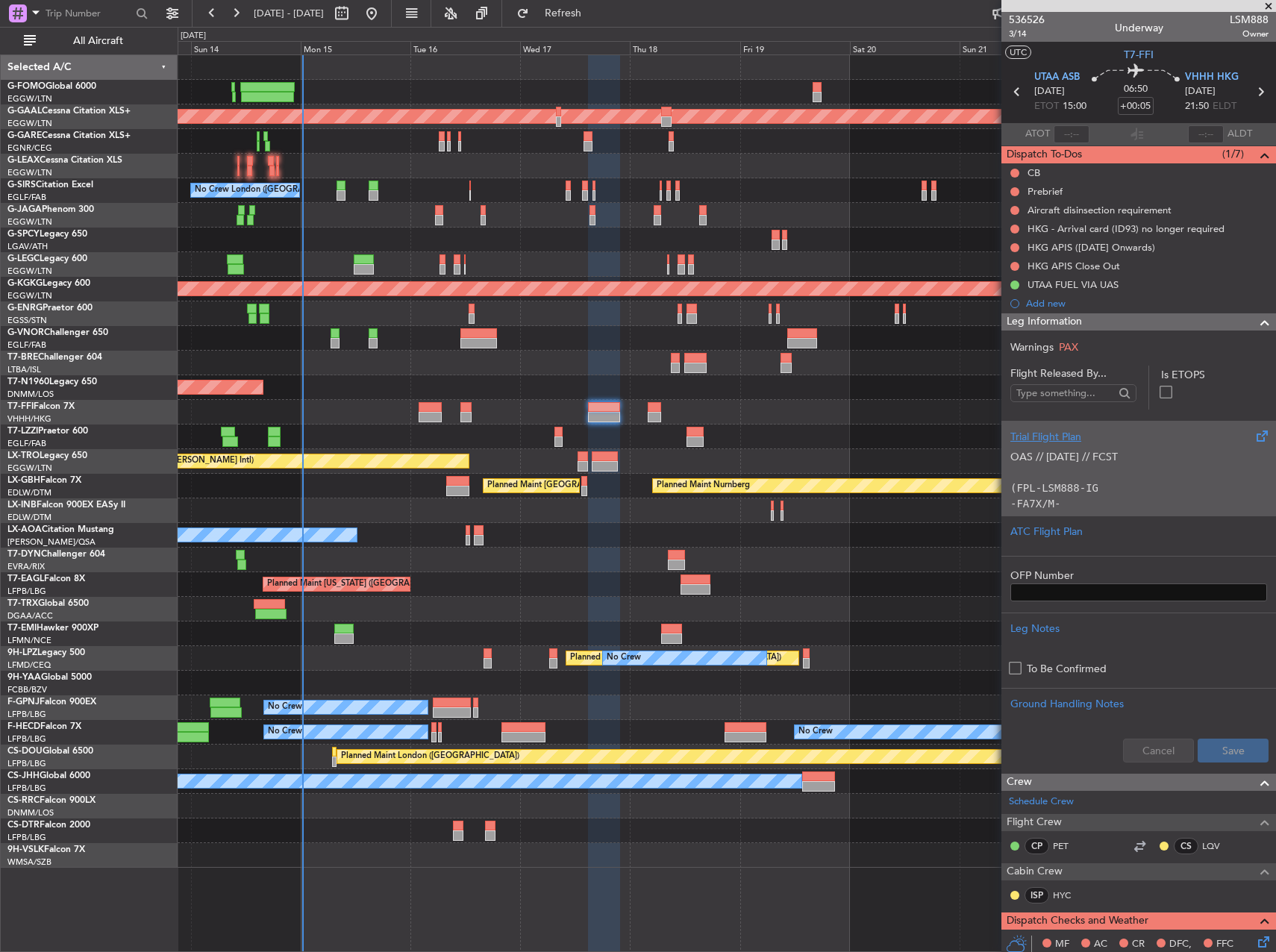
click at [1140, 483] on div "OAS // [DATE] // FCST (FPL-LSM888-IG -FA7X/M-SBDE1E2E3FGHIJ3J4J7M3P2RWXYZ/LB1D1…" at bounding box center [1138, 476] width 257 height 63
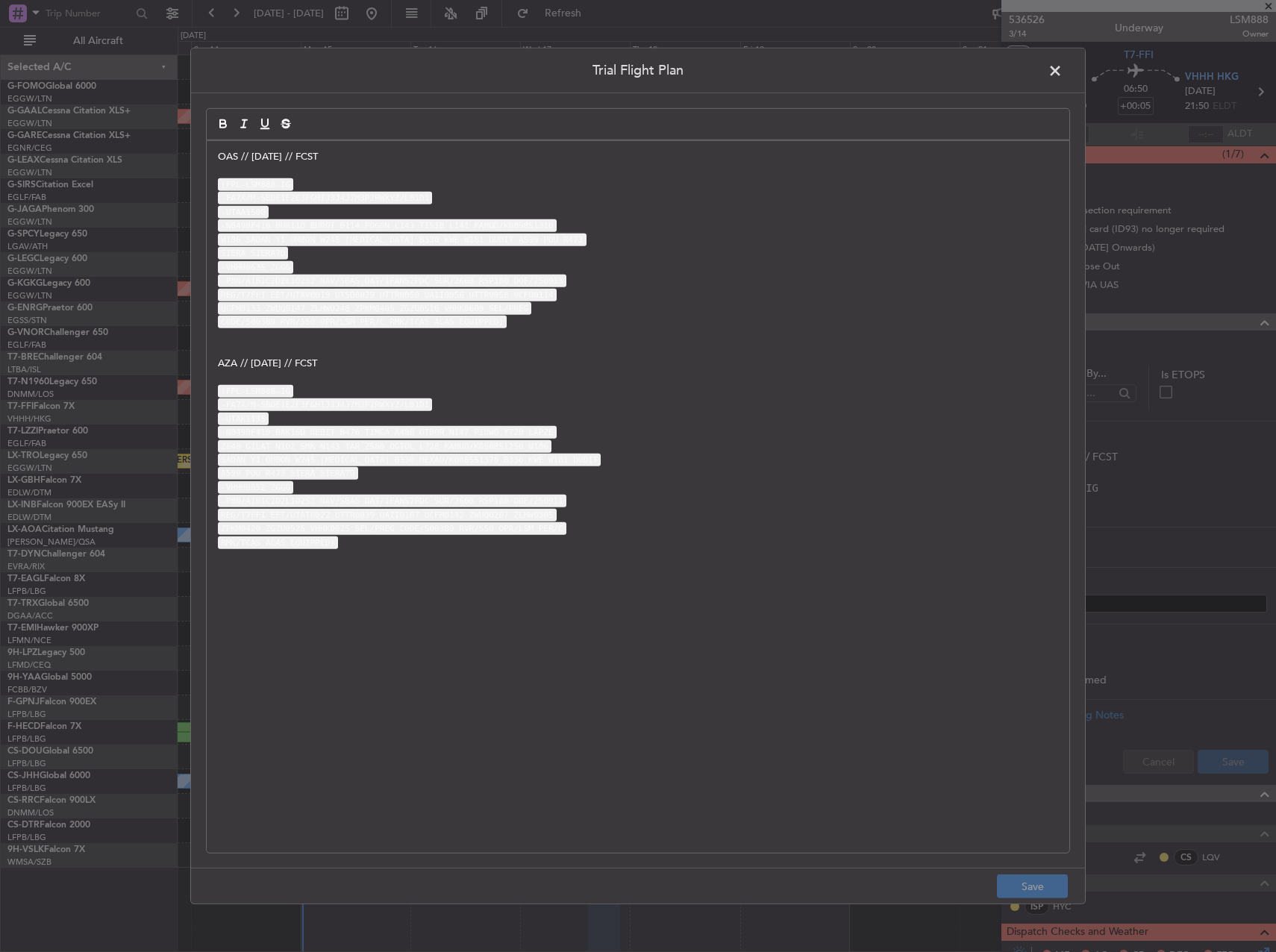
click at [213, 158] on div "OAS // [DATE] // FCST (FPL-LSM888-IG -FA7X/M-SBDE1E2E3FGHIJ3J4J7M3P2RWXYZ/LB1D1…" at bounding box center [638, 496] width 862 height 711
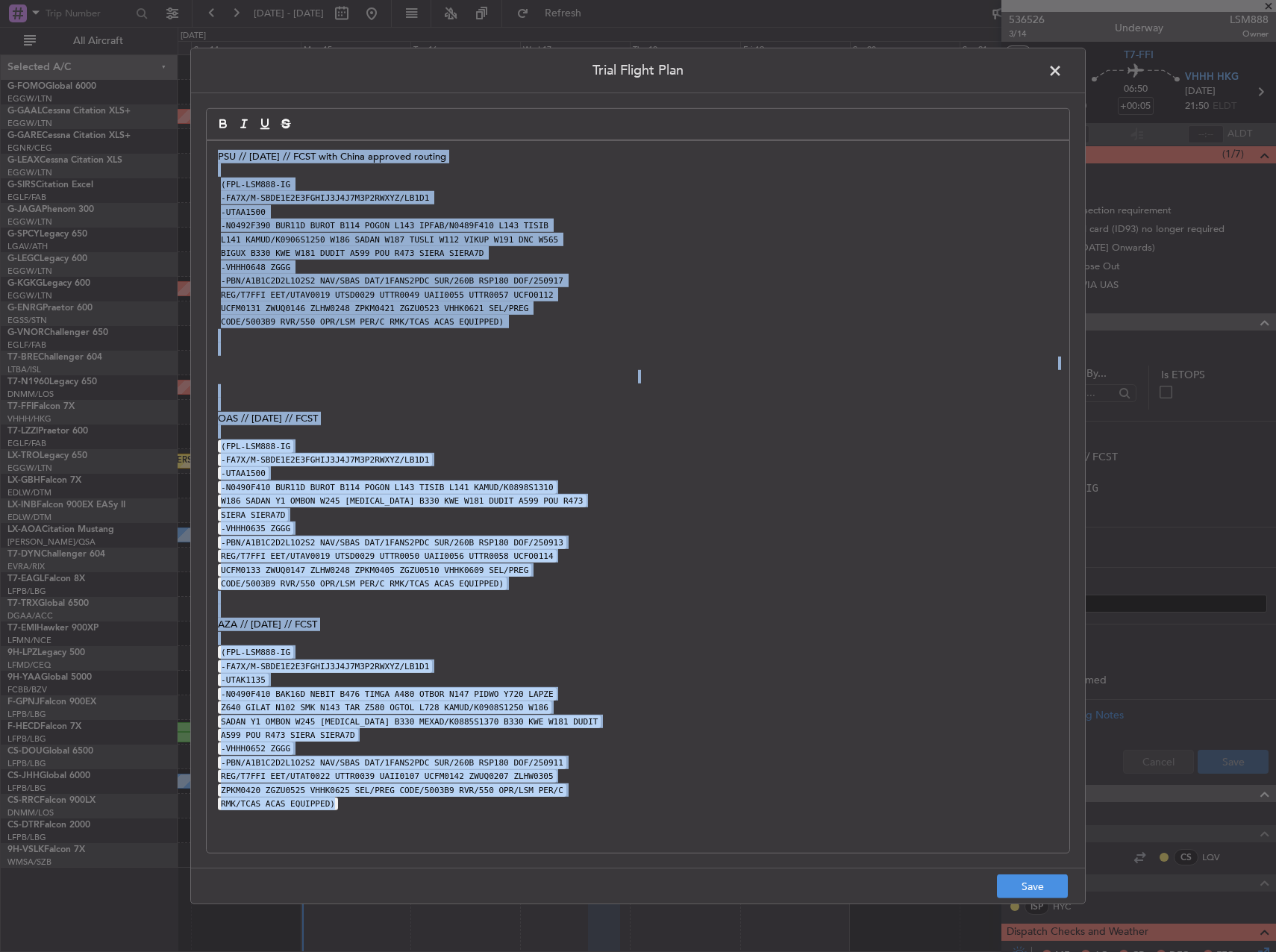
drag, startPoint x: 214, startPoint y: 156, endPoint x: 646, endPoint y: 815, distance: 788.0
click at [646, 815] on div "PSU // [DATE] // FCST with China approved routing (FPL-LSM888-IG -FA7X/M-SBDE1E…" at bounding box center [638, 496] width 862 height 711
click at [733, 611] on p at bounding box center [637, 611] width 840 height 13
click at [545, 422] on p "OAS // [DATE] // FCST" at bounding box center [637, 418] width 840 height 13
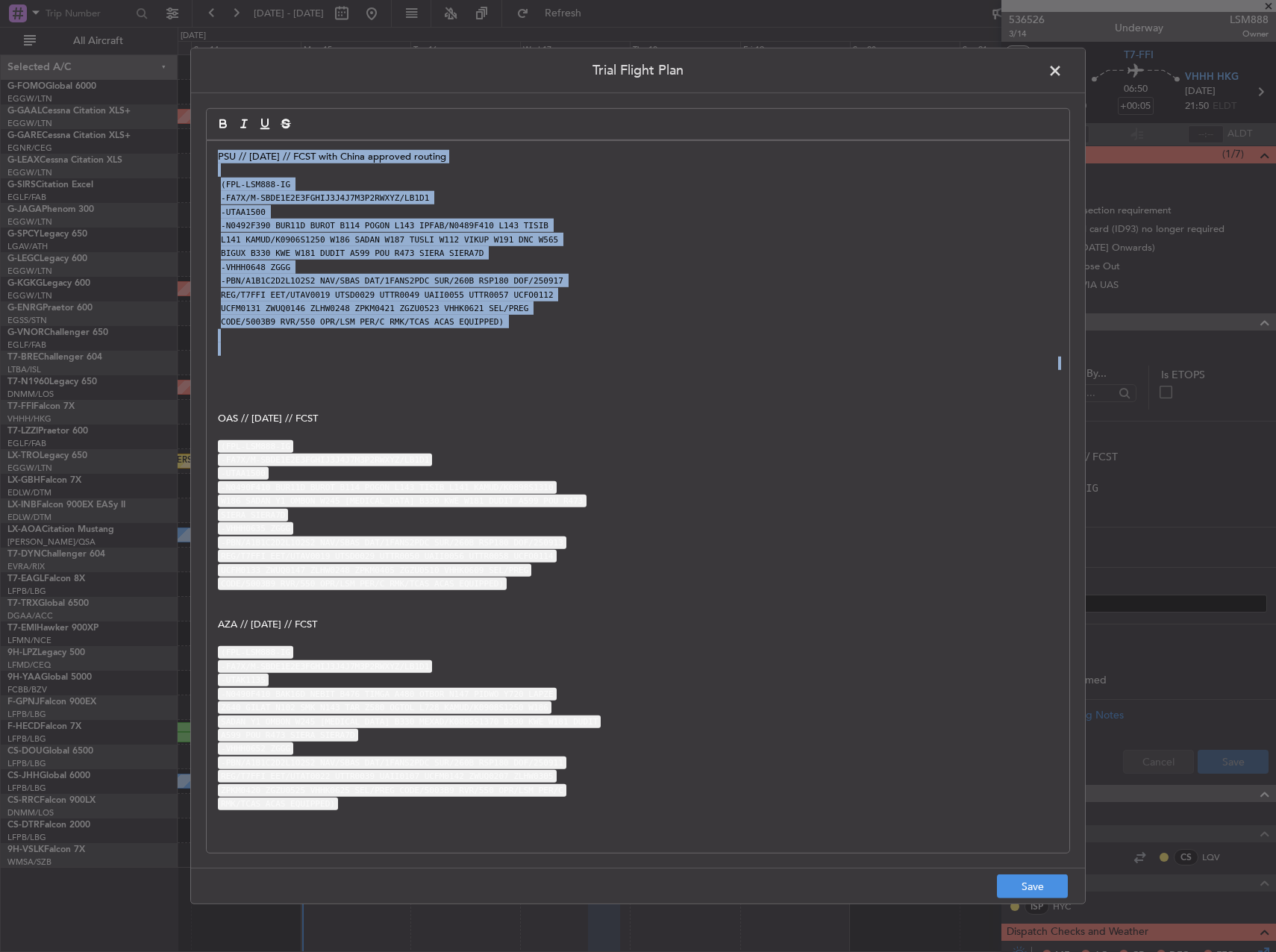
drag, startPoint x: 450, startPoint y: 362, endPoint x: 188, endPoint y: 146, distance: 339.6
click at [188, 146] on div "Trial Flight Plan PSU // [DATE] // FCST with China approved routing (FPL-LSM888…" at bounding box center [638, 476] width 1276 height 952
click at [1039, 886] on button "Save" at bounding box center [1032, 886] width 71 height 24
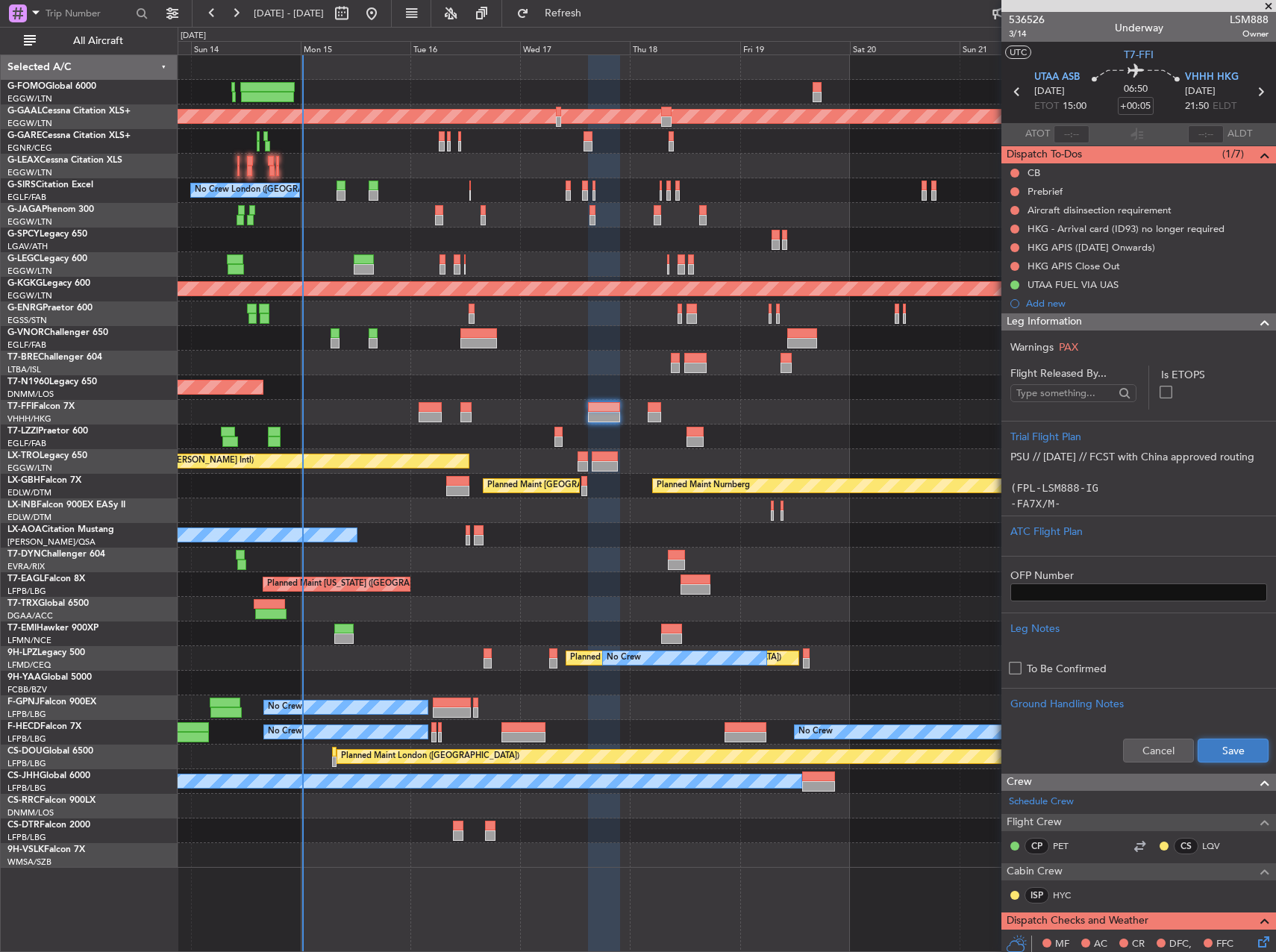
click at [1222, 747] on button "Save" at bounding box center [1233, 750] width 71 height 24
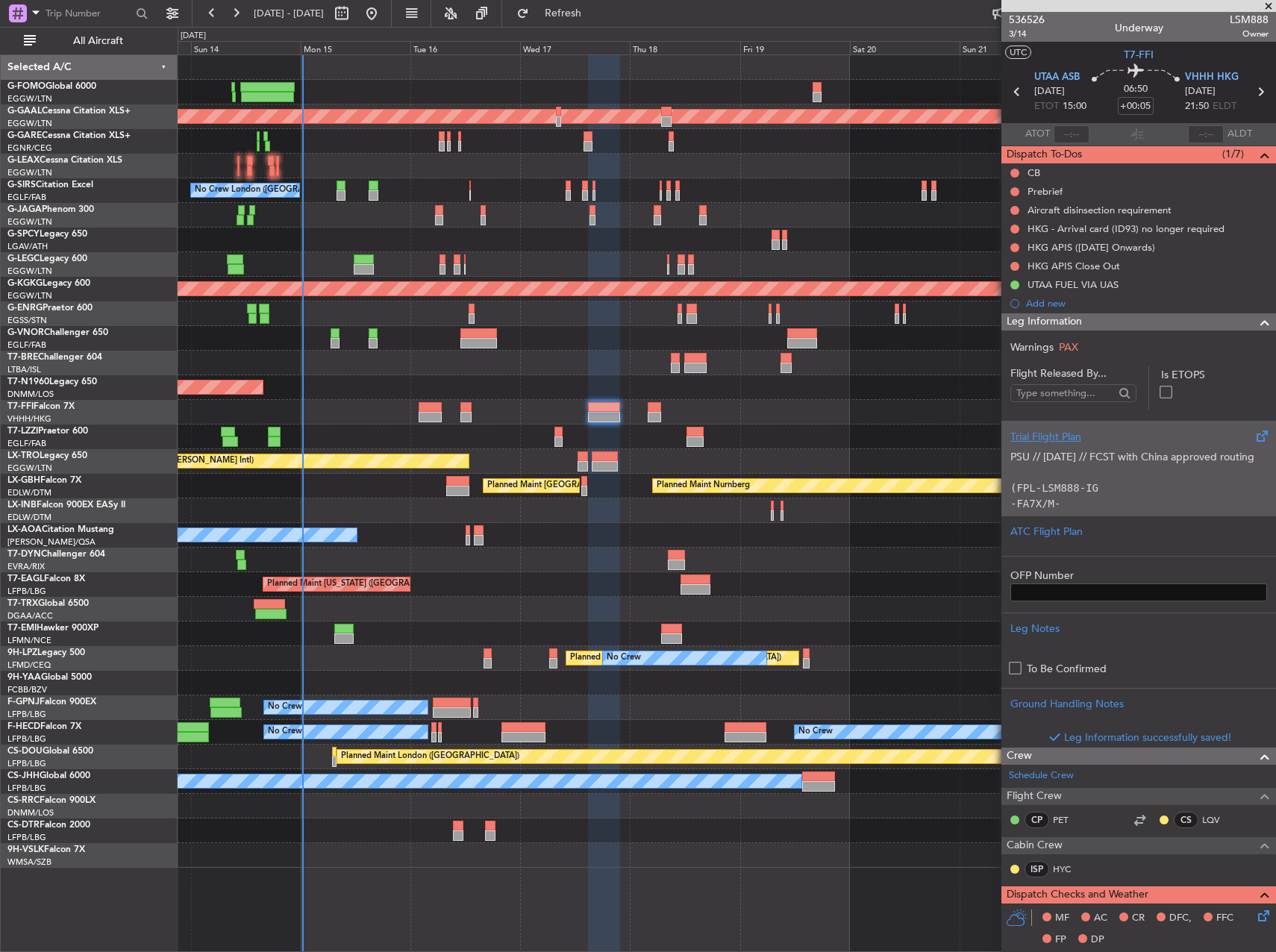
click at [1149, 464] on p "PSU // [DATE] // FCST with China approved routing" at bounding box center [1138, 457] width 257 height 16
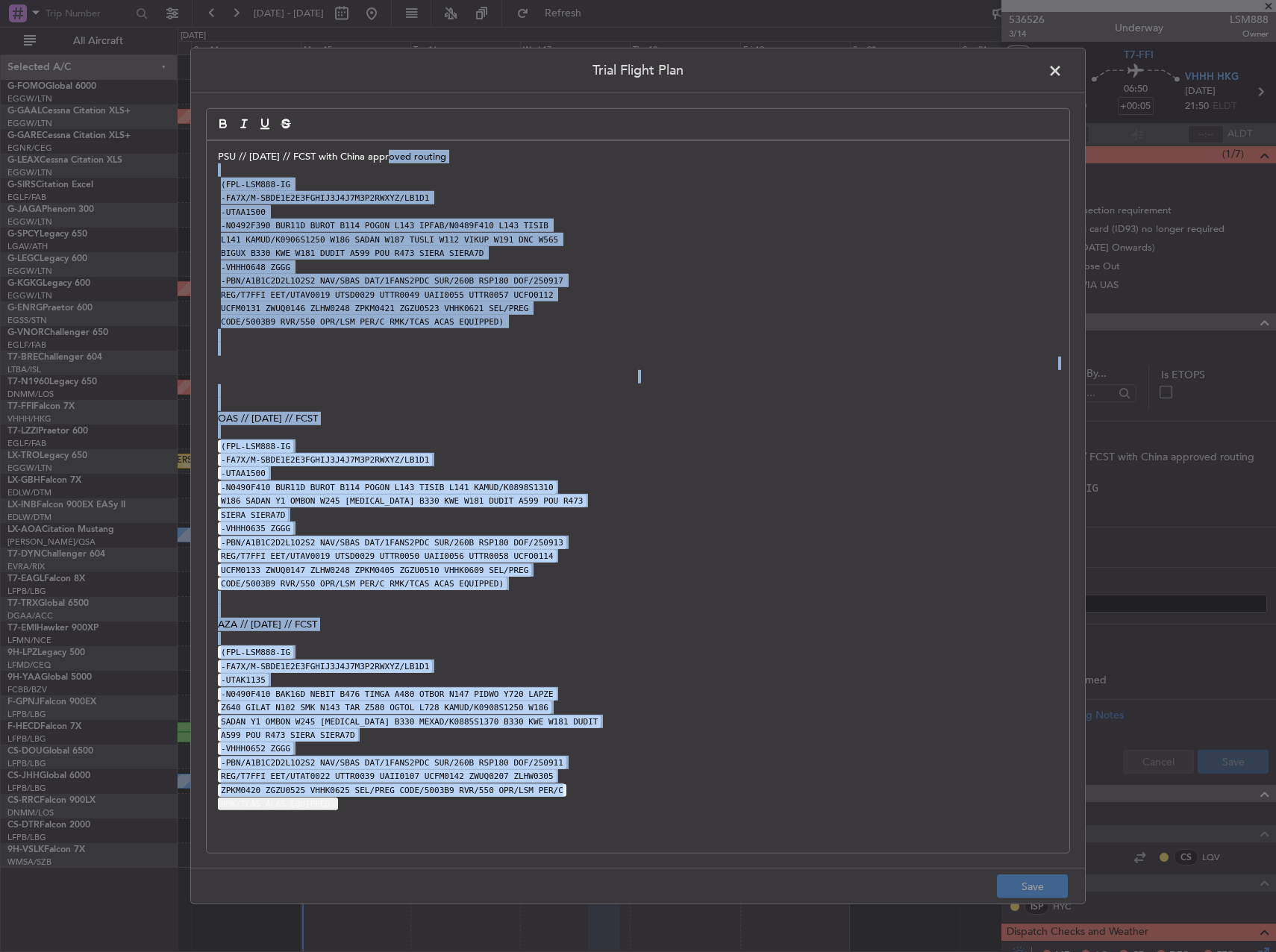
drag, startPoint x: 389, startPoint y: 157, endPoint x: 676, endPoint y: 791, distance: 695.9
click at [676, 791] on div "PSU // [DATE] // FCST with China approved routing (FPL-LSM888-IG -FA7X/M-SBDE1E…" at bounding box center [638, 496] width 862 height 711
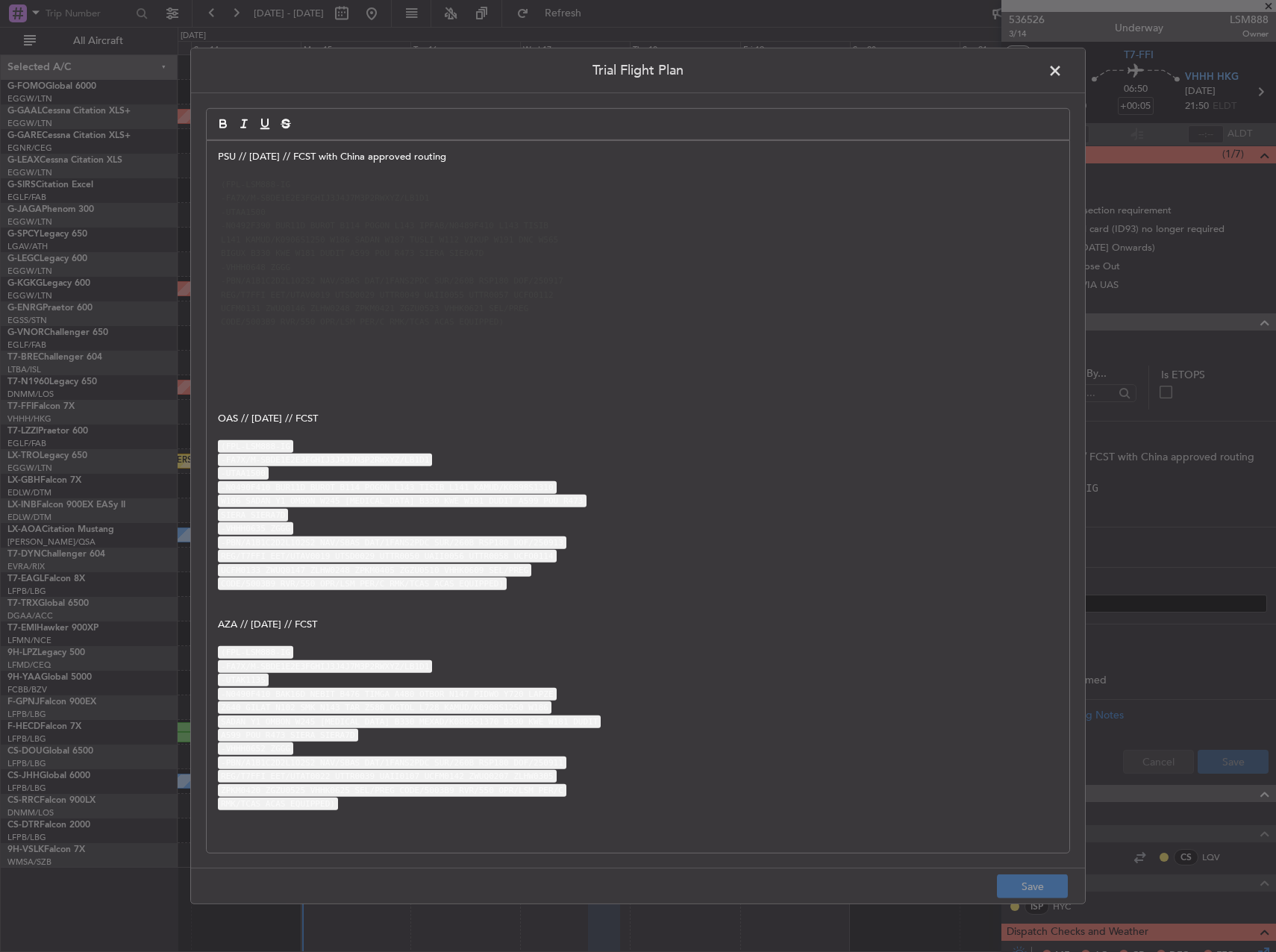
drag, startPoint x: 1055, startPoint y: 70, endPoint x: 1179, endPoint y: 117, distance: 132.6
click at [1062, 70] on span at bounding box center [1062, 75] width 0 height 30
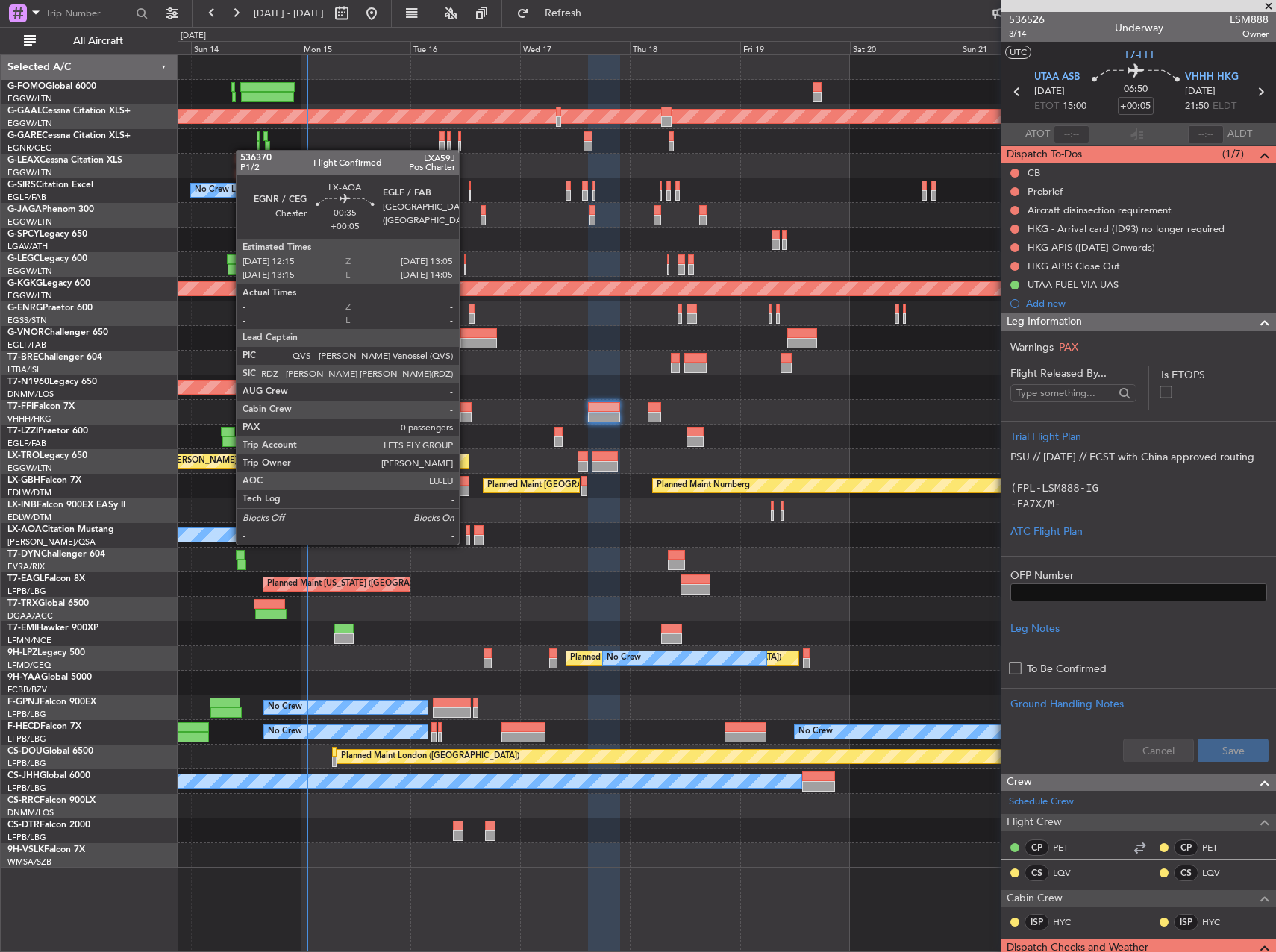
click at [465, 543] on div at bounding box center [467, 539] width 4 height 11
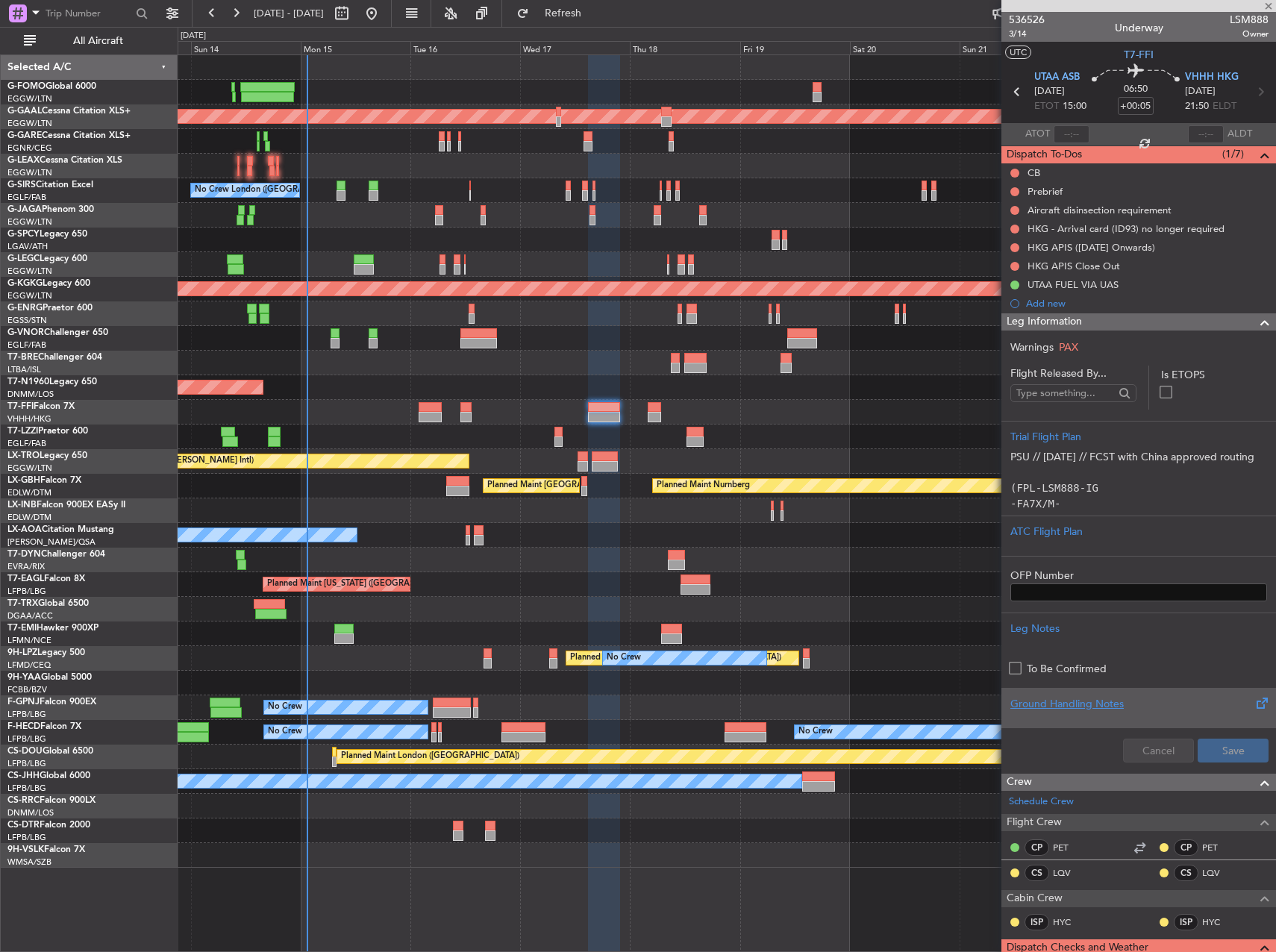
type input "0"
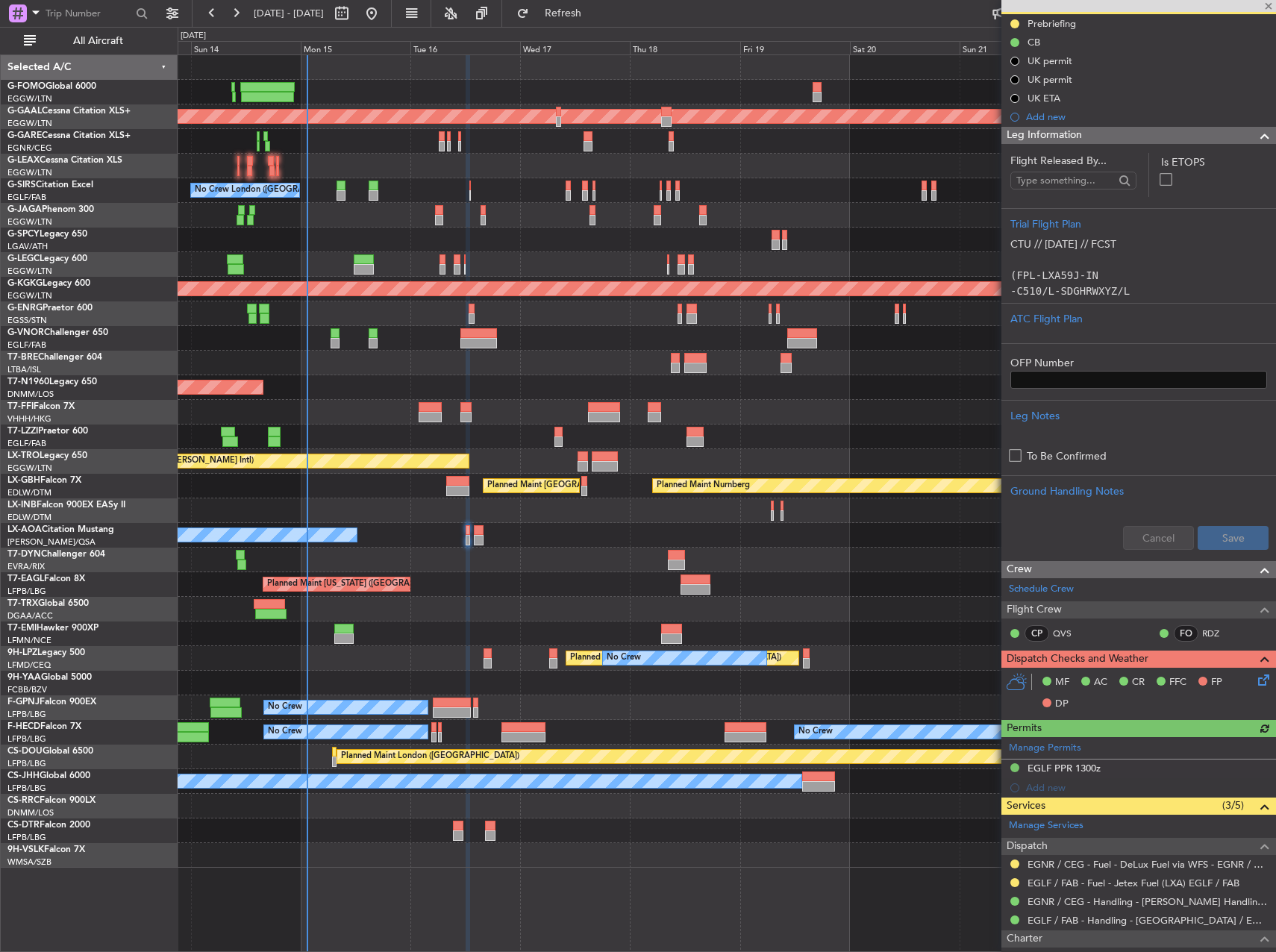
scroll to position [242, 0]
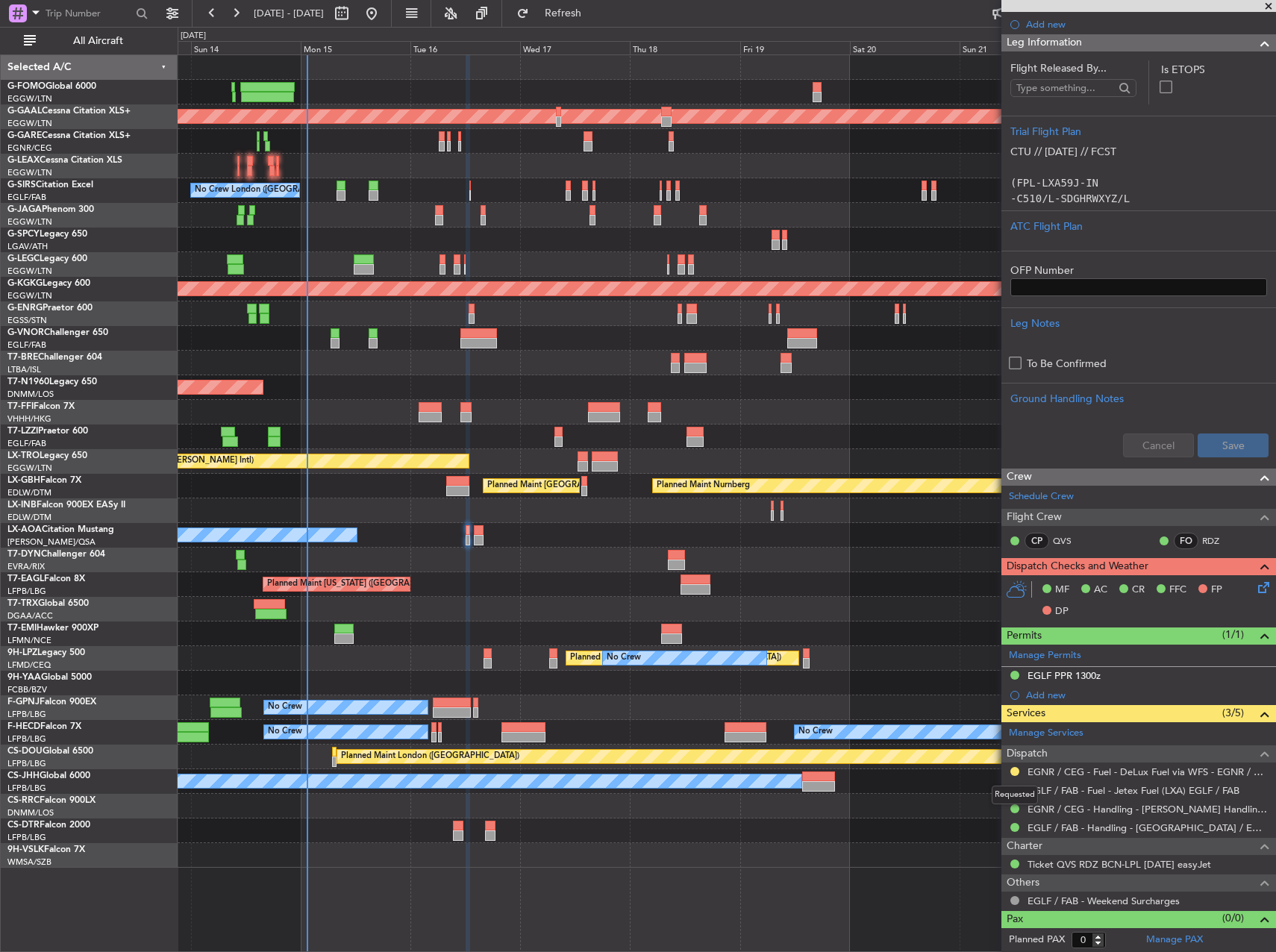
click at [1022, 793] on div "Requested" at bounding box center [1014, 794] width 46 height 18
click at [1014, 789] on div "Requested" at bounding box center [1014, 794] width 46 height 18
click at [1015, 789] on button at bounding box center [1014, 789] width 9 height 9
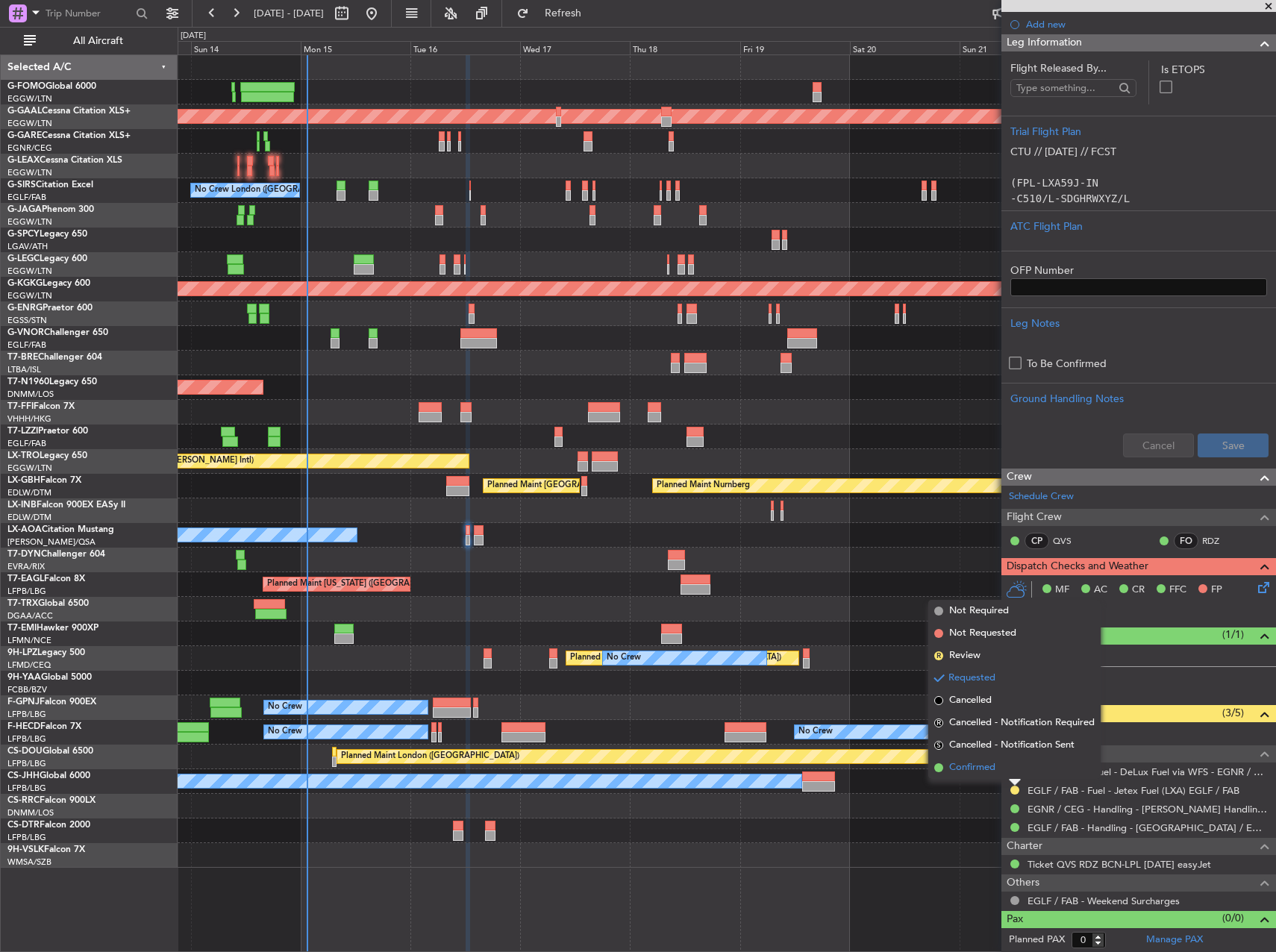
click at [1003, 762] on li "Confirmed" at bounding box center [1014, 767] width 173 height 23
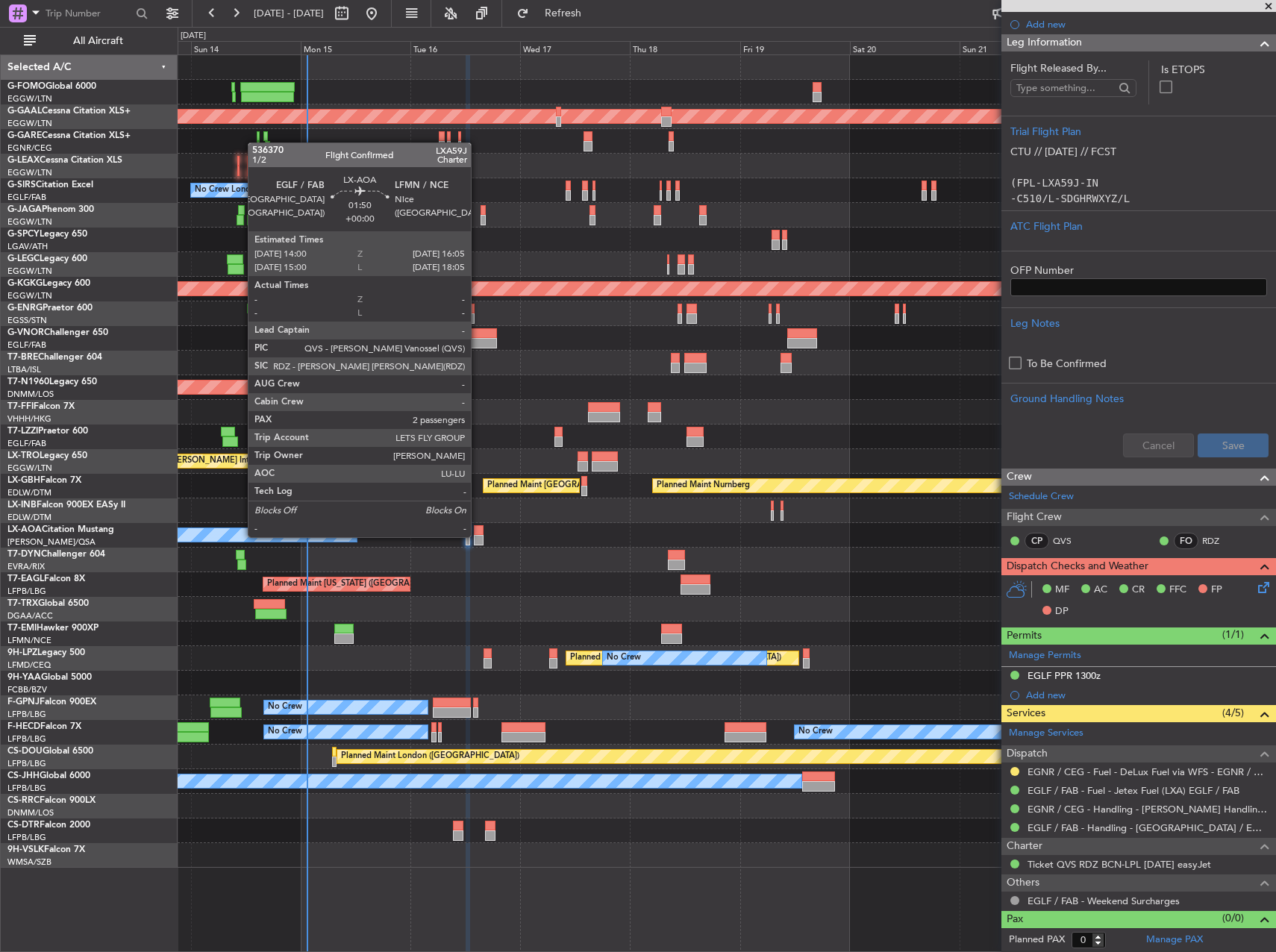
click at [478, 535] on div at bounding box center [479, 539] width 10 height 11
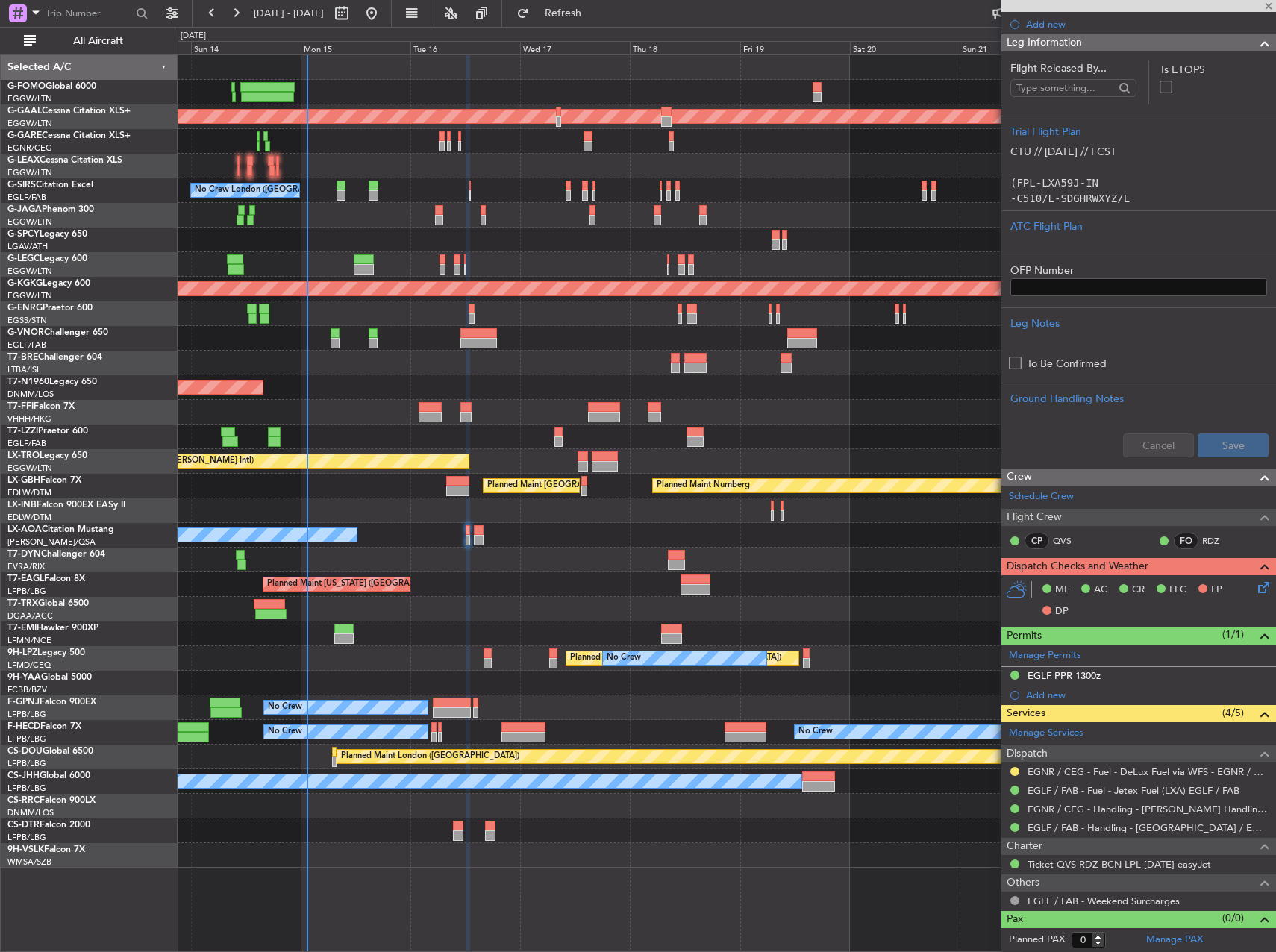
scroll to position [0, 0]
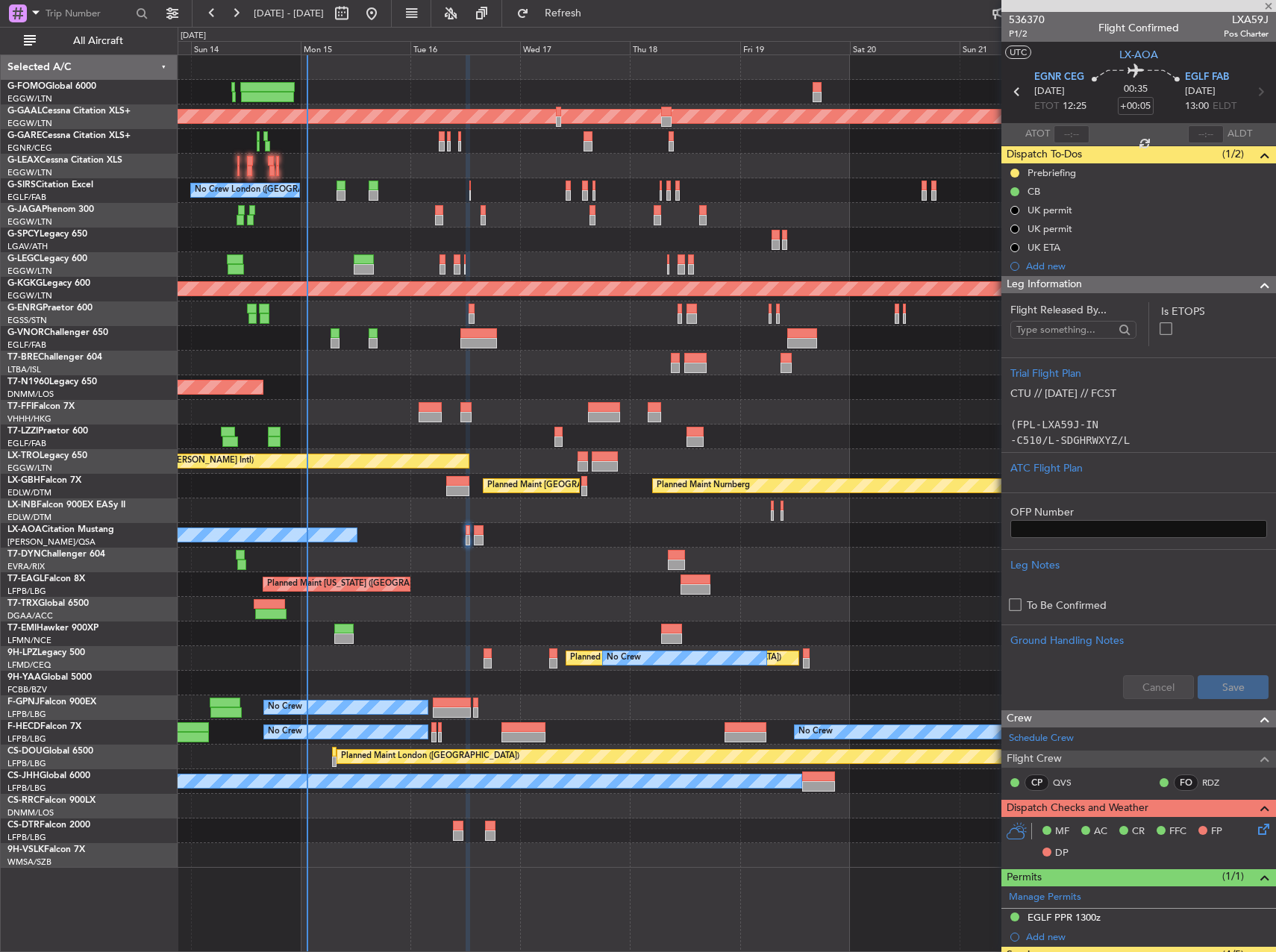
type input "2"
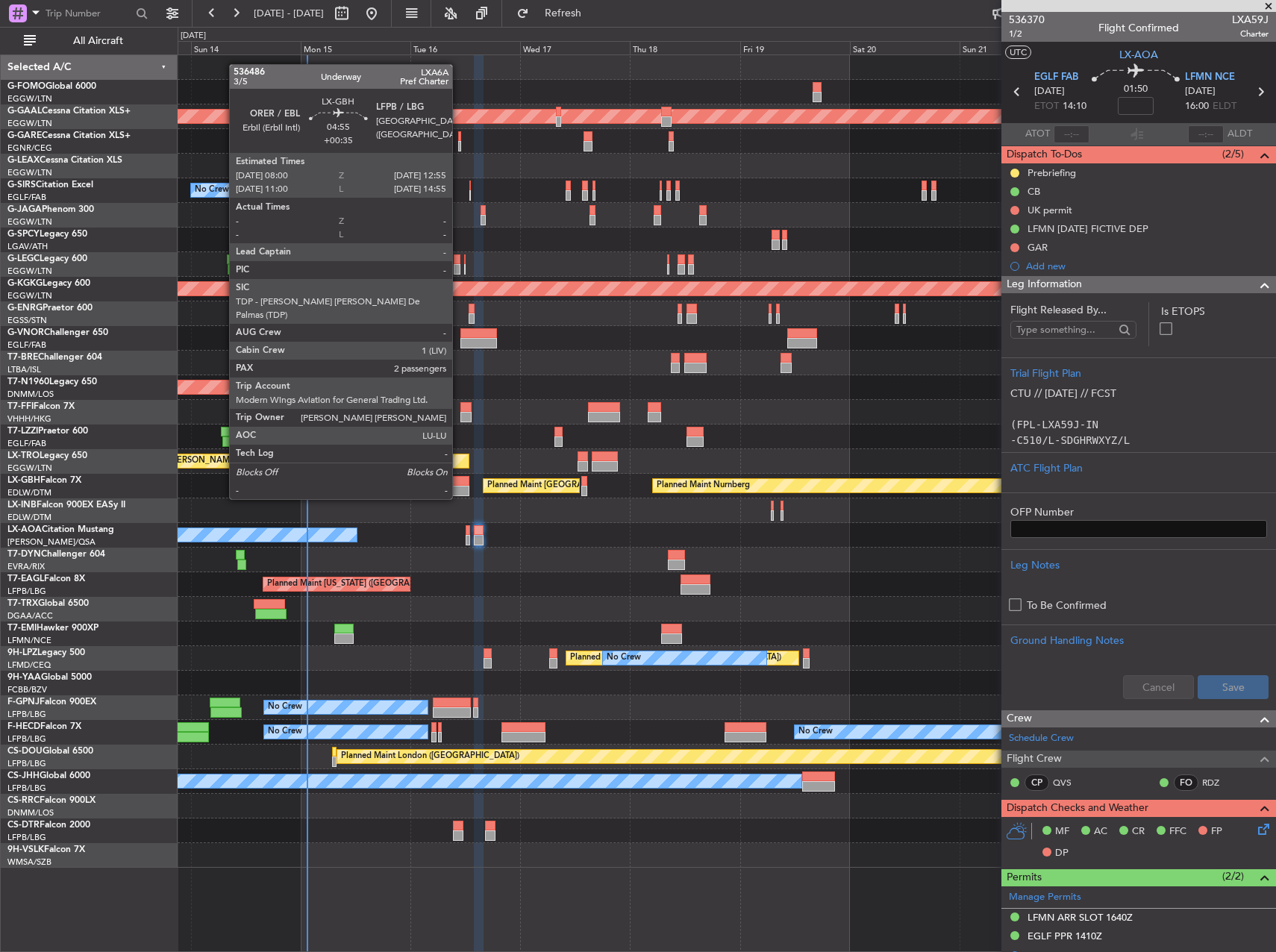
click at [459, 484] on div at bounding box center [458, 481] width 23 height 11
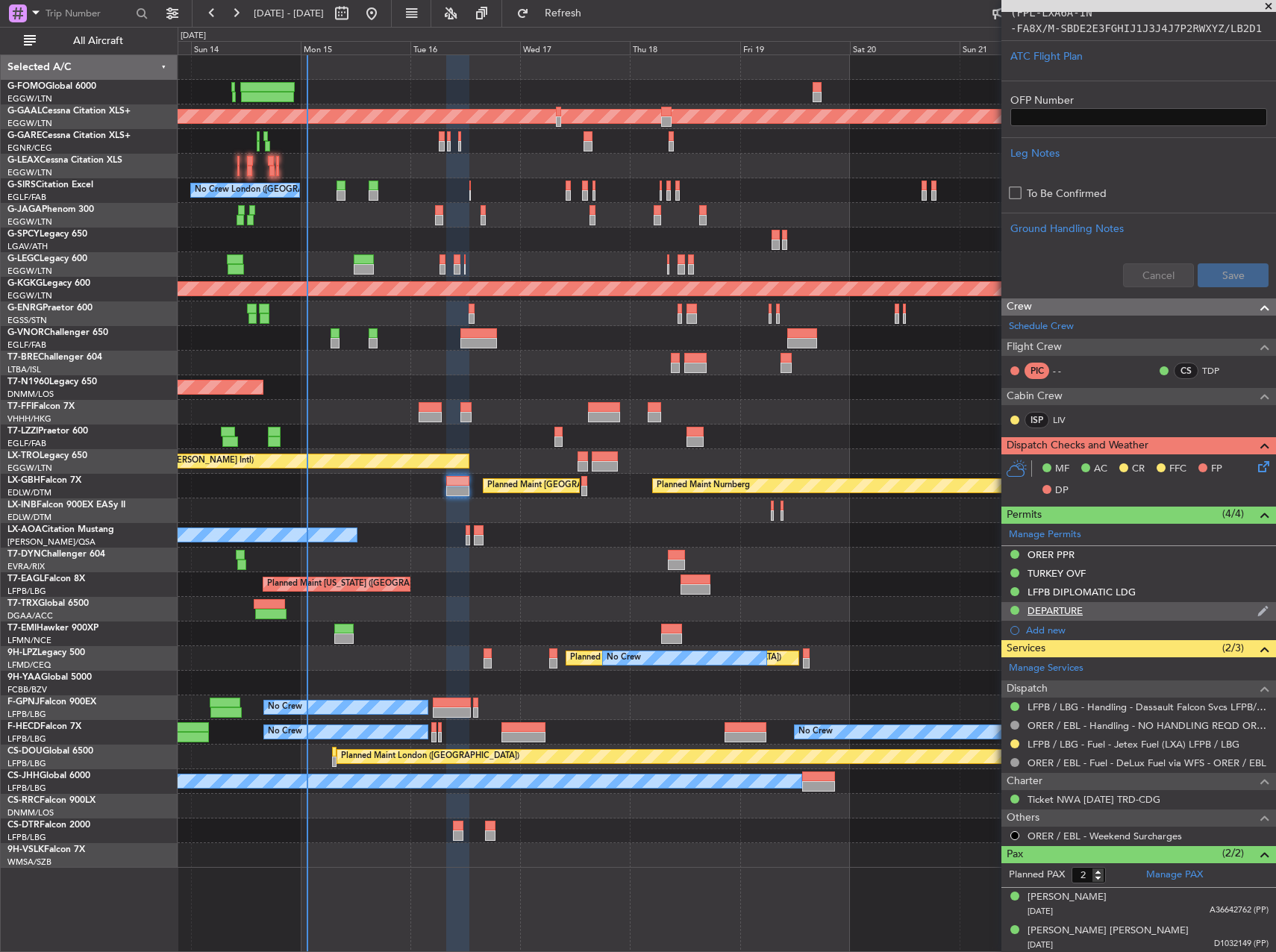
scroll to position [489, 0]
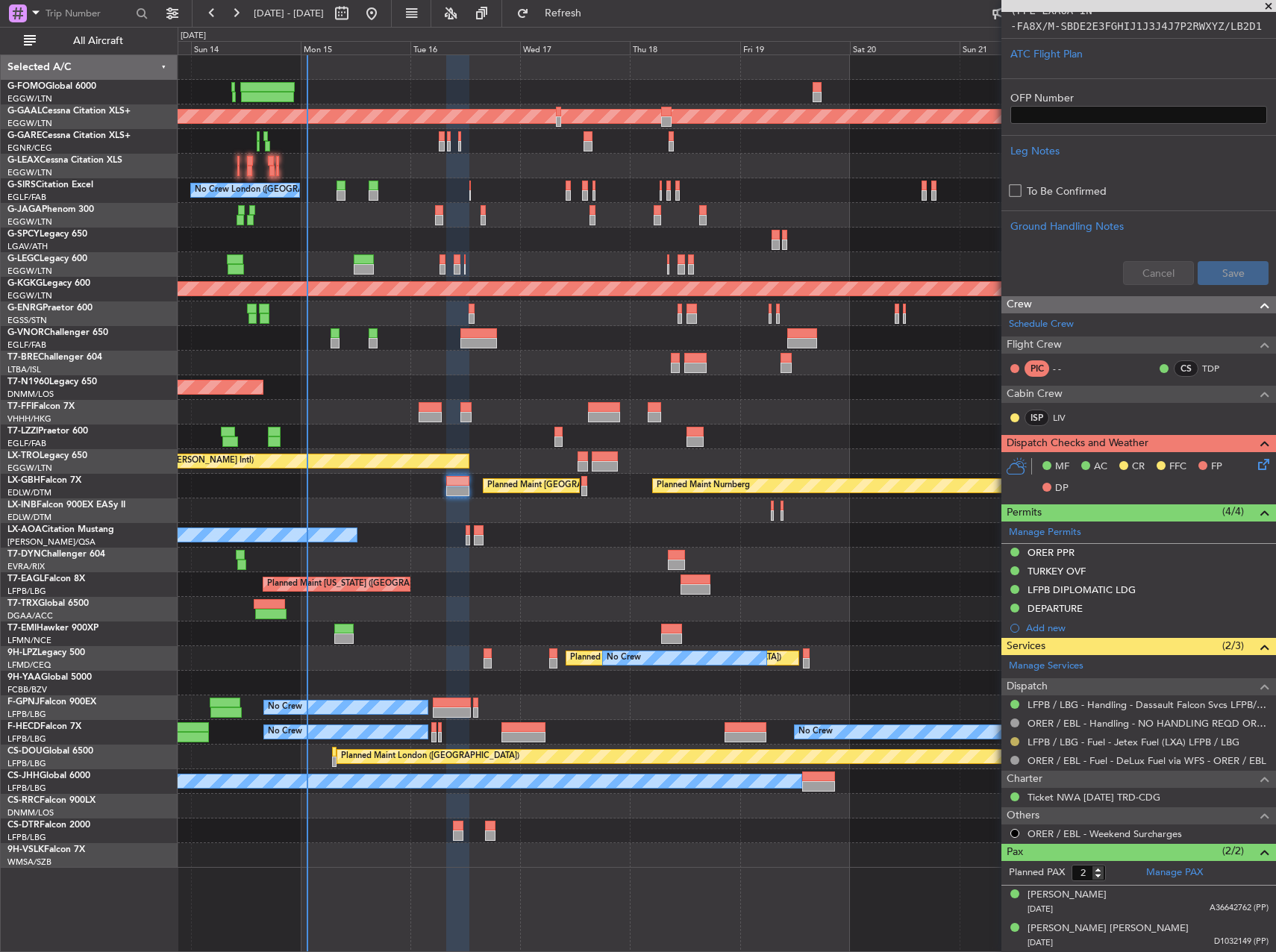
click at [1018, 742] on button at bounding box center [1014, 741] width 9 height 9
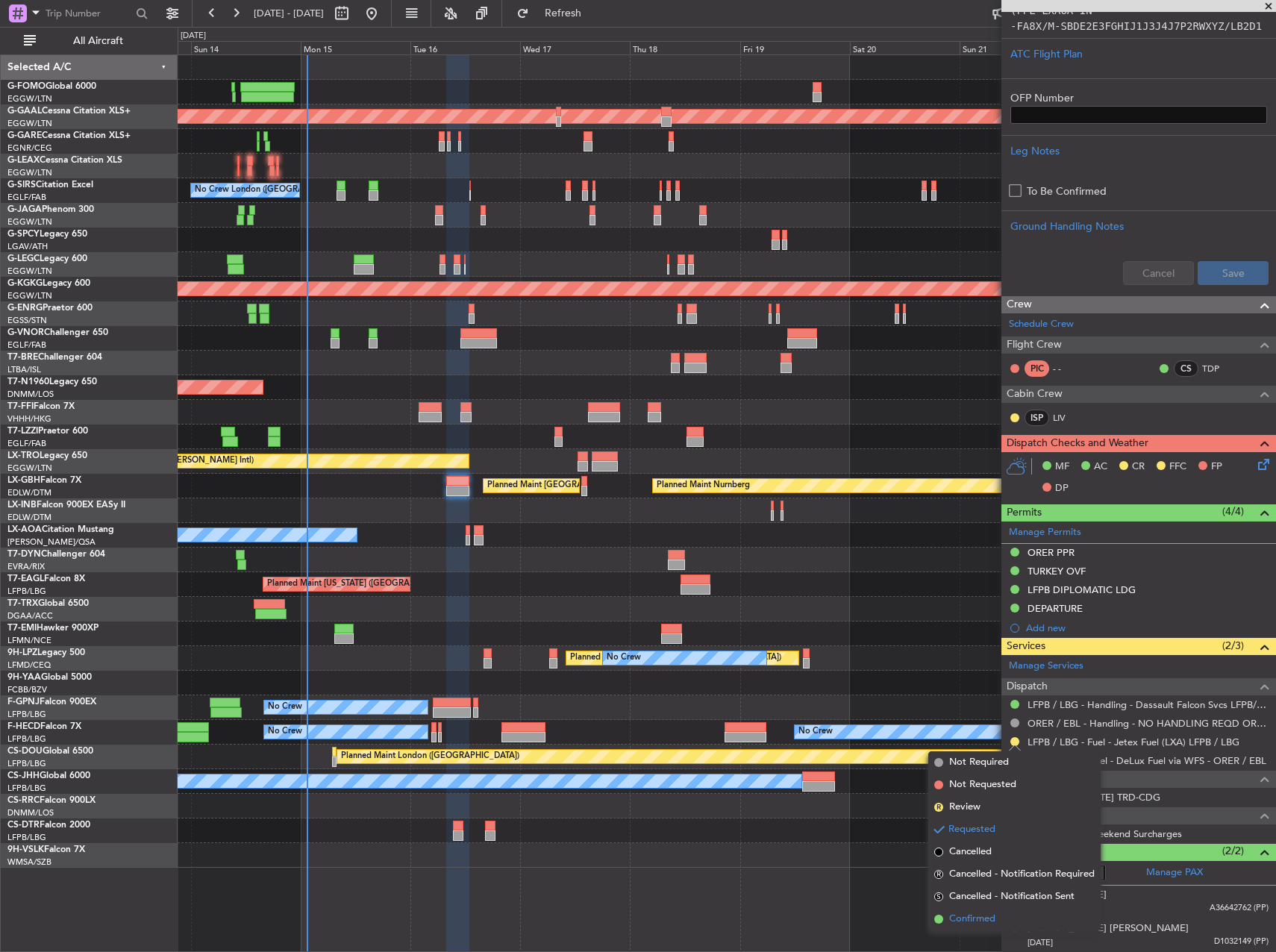
click at [995, 917] on span "Confirmed" at bounding box center [972, 919] width 46 height 15
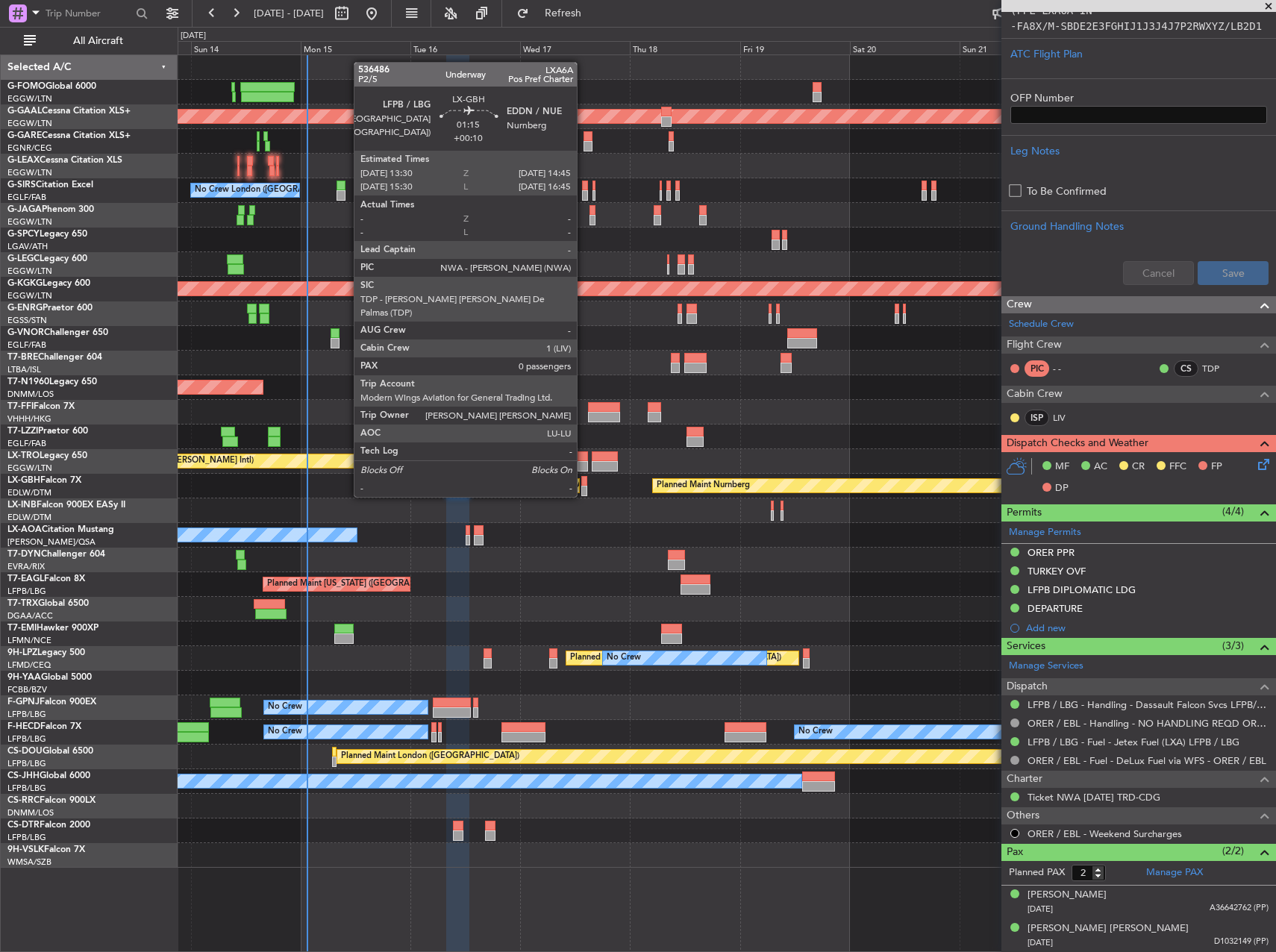
click at [584, 482] on div at bounding box center [584, 481] width 6 height 11
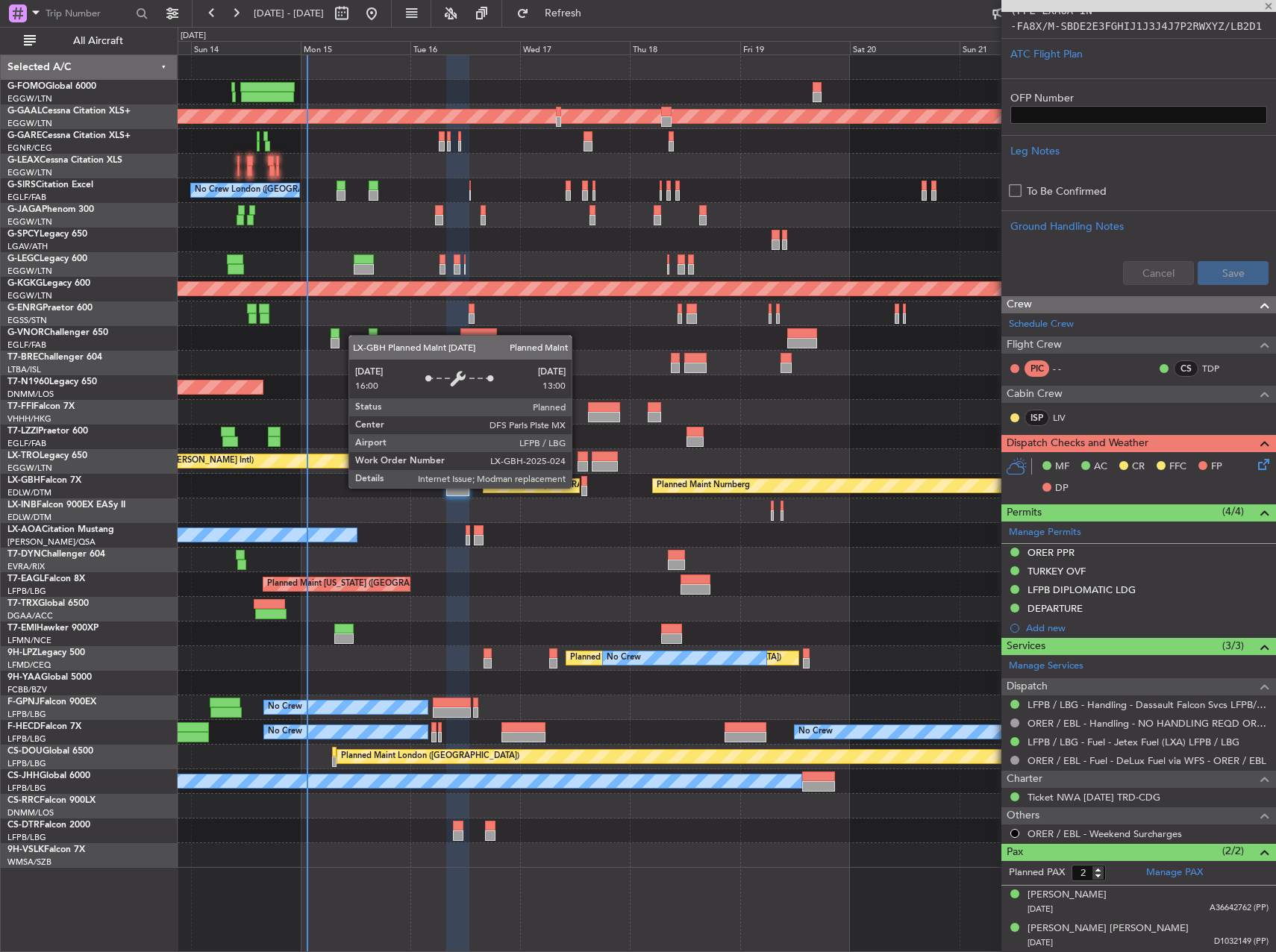
type input "+00:10"
type input "0"
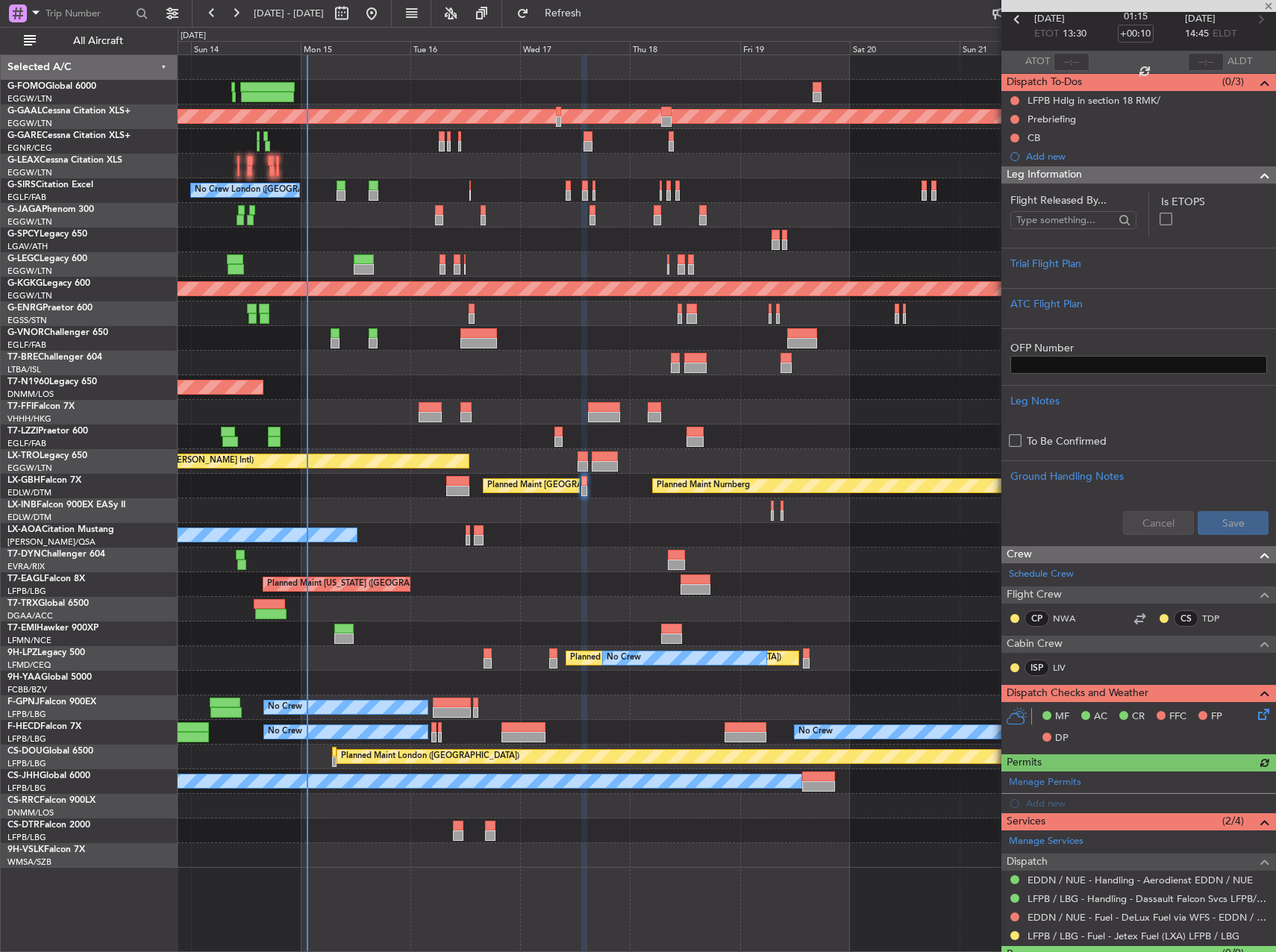
scroll to position [108, 0]
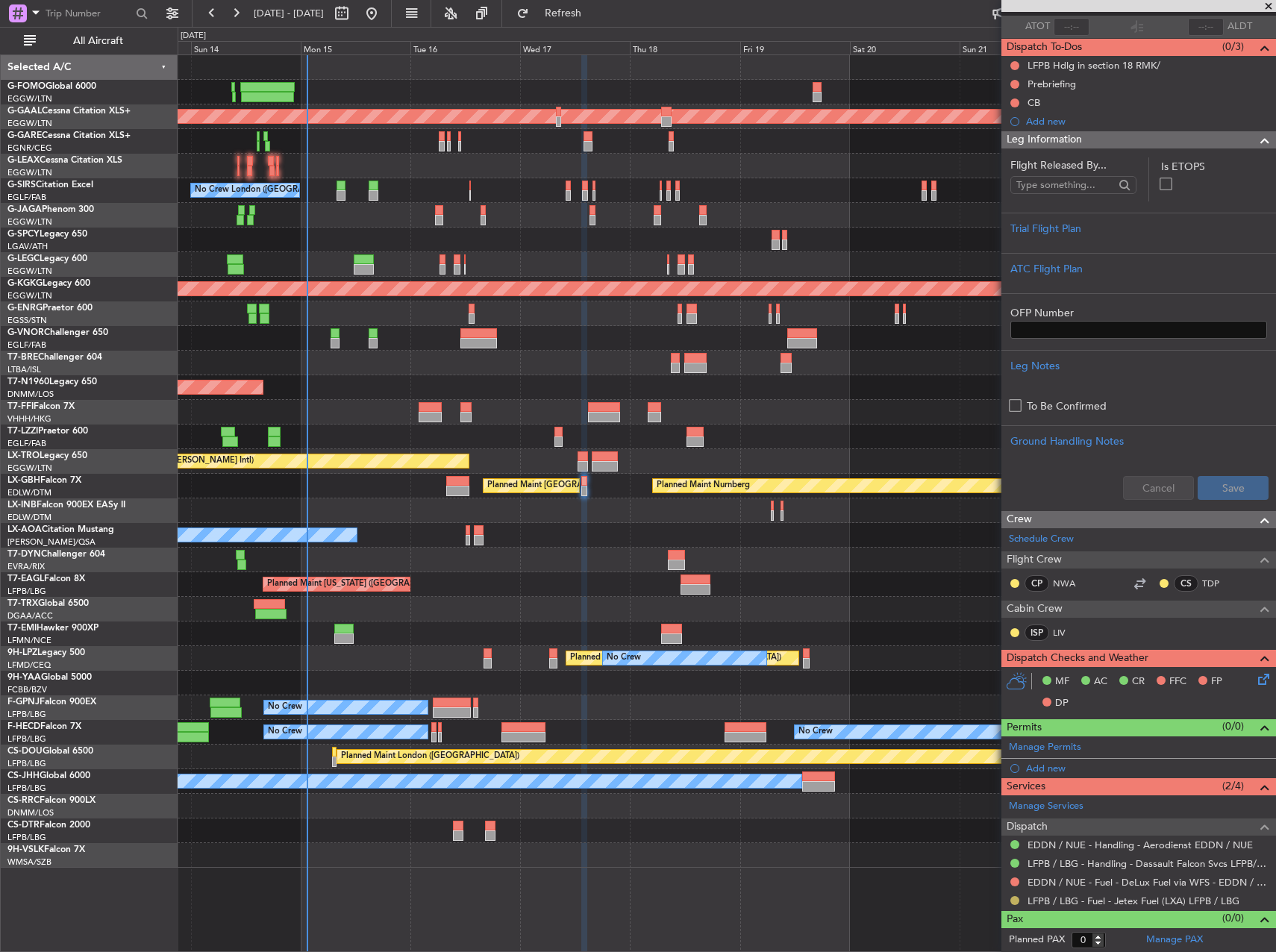
click at [1017, 902] on button at bounding box center [1014, 899] width 9 height 9
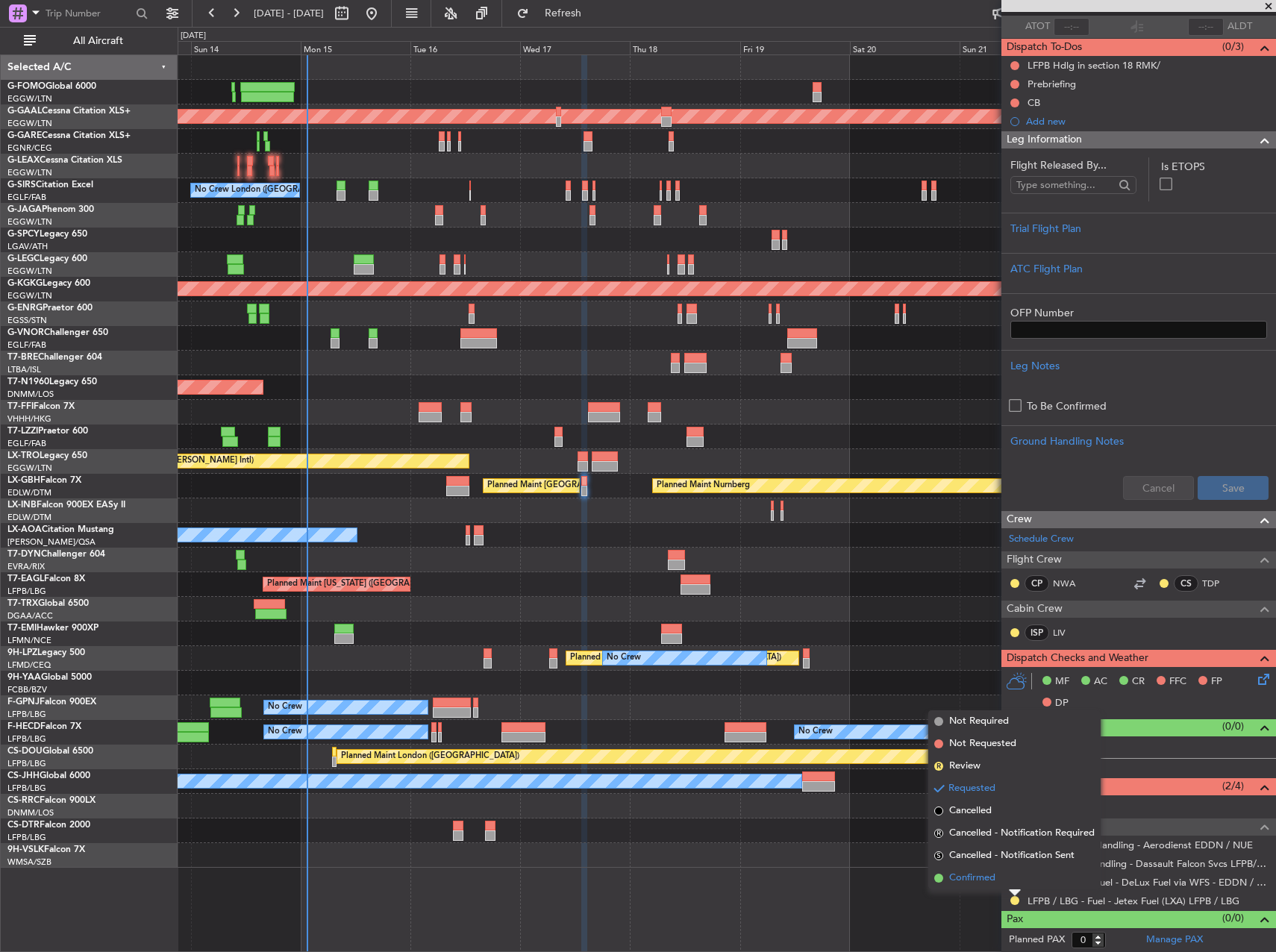
click at [974, 877] on span "Confirmed" at bounding box center [972, 878] width 46 height 15
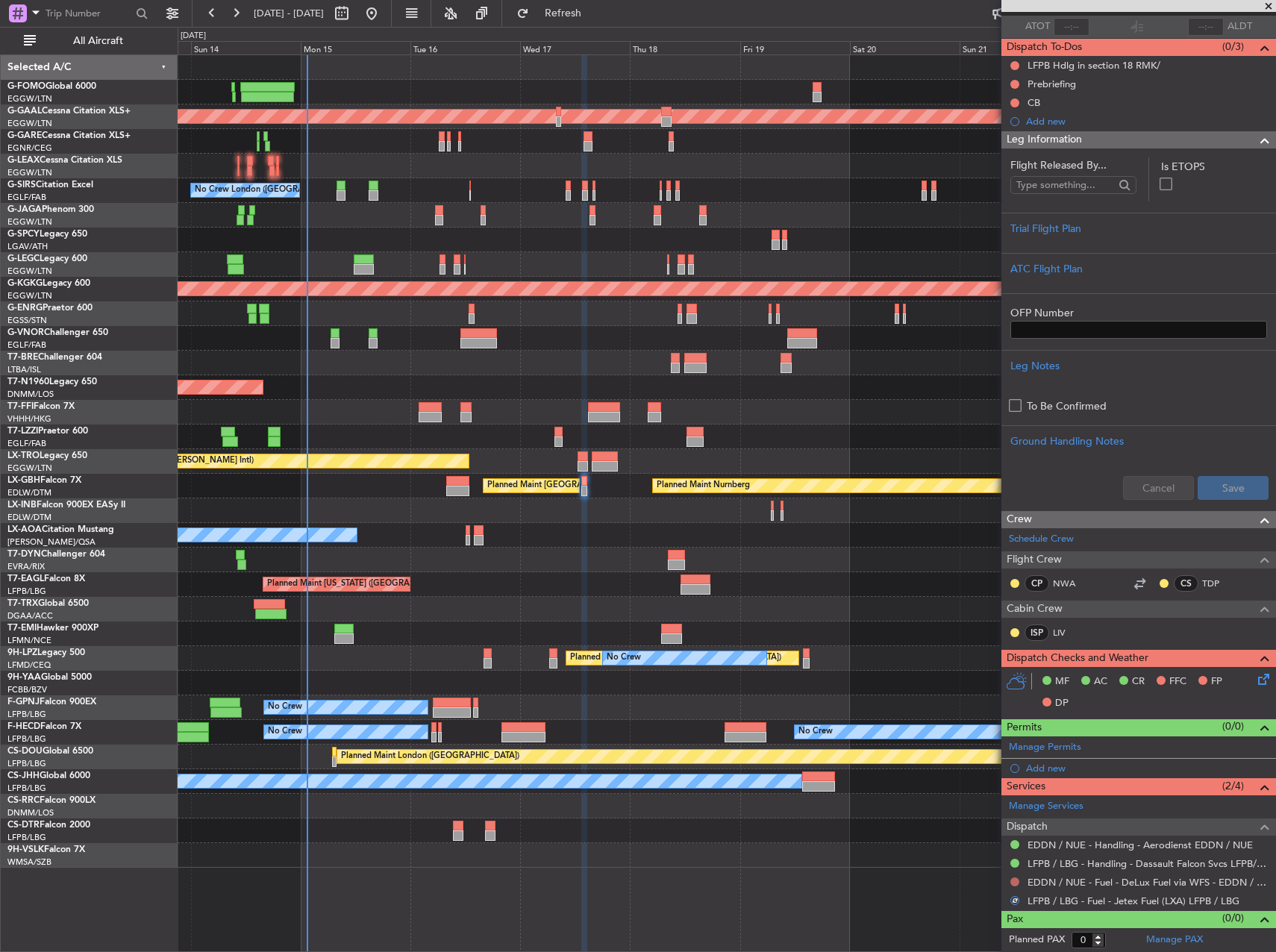
click at [1016, 883] on button at bounding box center [1014, 881] width 9 height 9
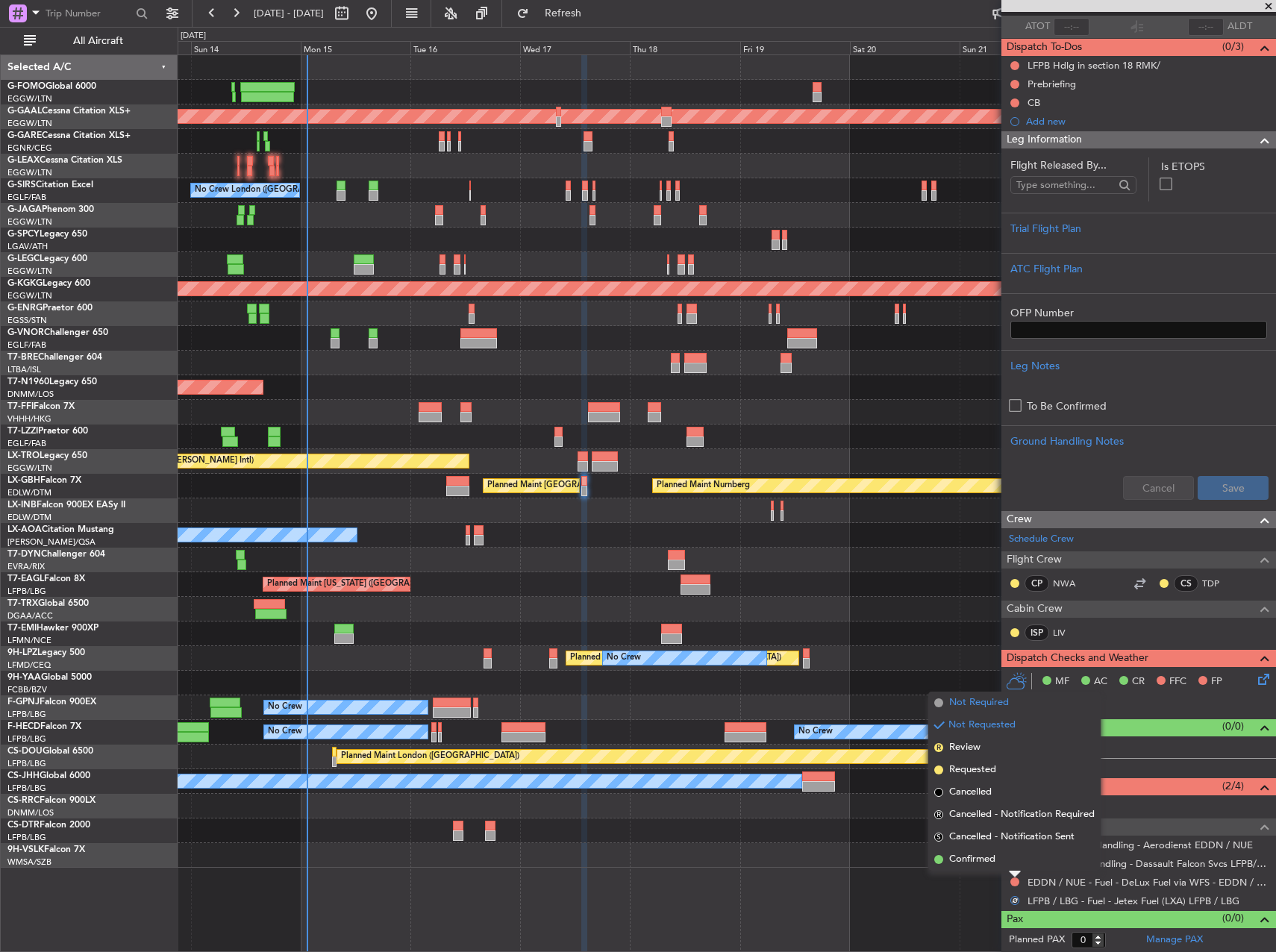
click at [967, 704] on span "Not Required" at bounding box center [979, 703] width 60 height 15
